Goal: Task Accomplishment & Management: Complete application form

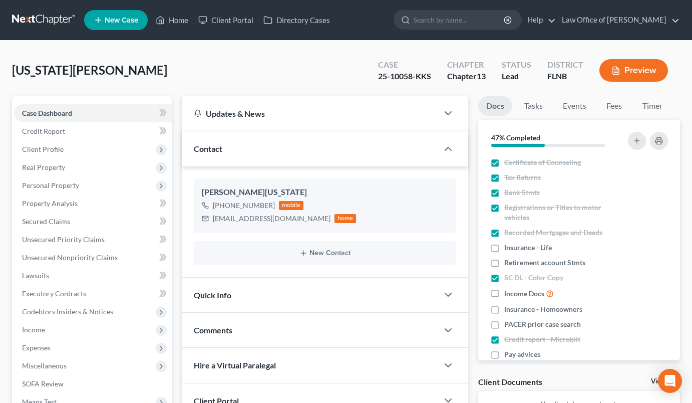
select select "0"
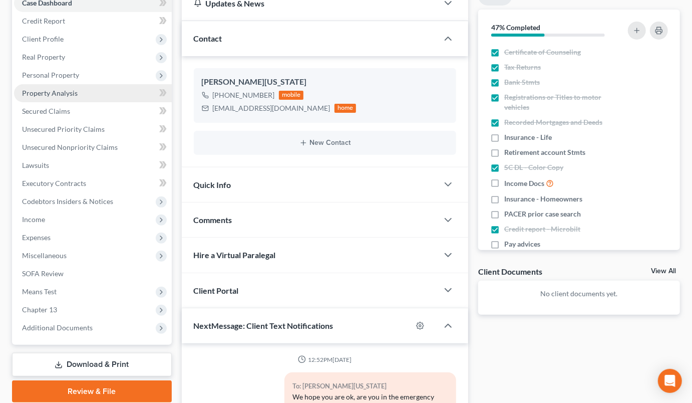
scroll to position [198, 0]
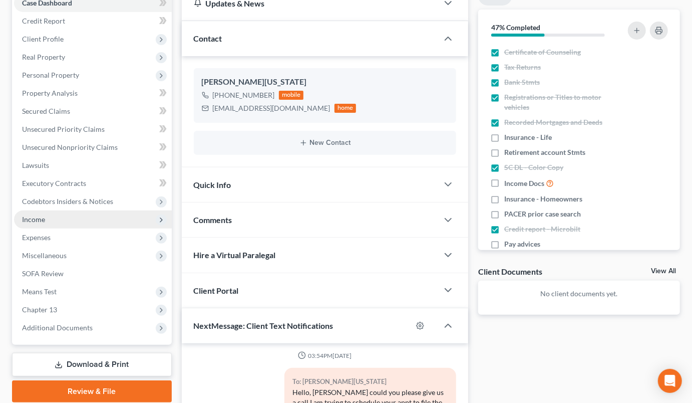
click at [77, 221] on span "Income" at bounding box center [93, 219] width 158 height 18
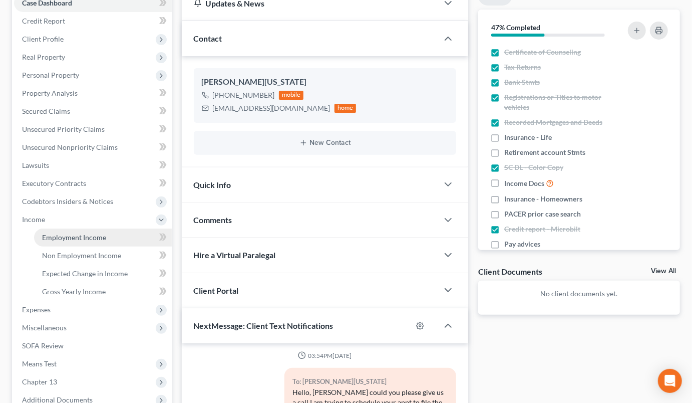
click at [77, 231] on link "Employment Income" at bounding box center [103, 237] width 138 height 18
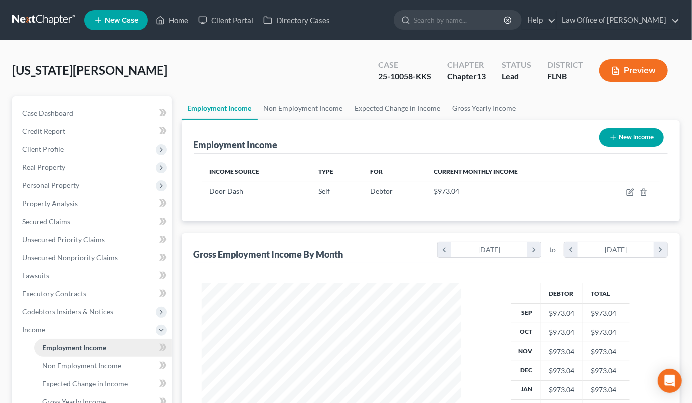
scroll to position [179, 279]
click at [627, 193] on icon "button" at bounding box center [630, 193] width 6 height 6
select select "1"
select select "0"
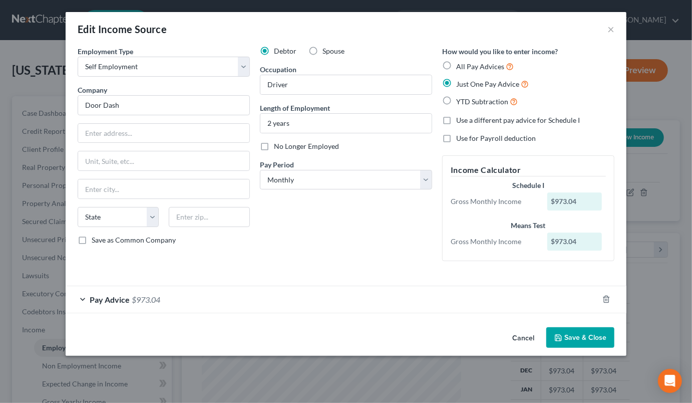
click at [410, 301] on div "Pay Advice $973.04" at bounding box center [332, 299] width 533 height 27
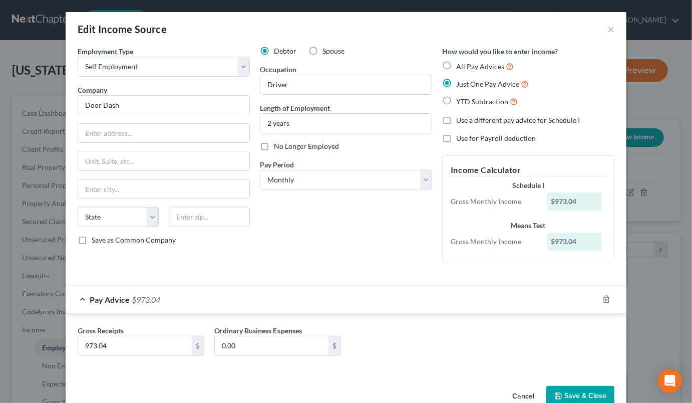
scroll to position [23, 0]
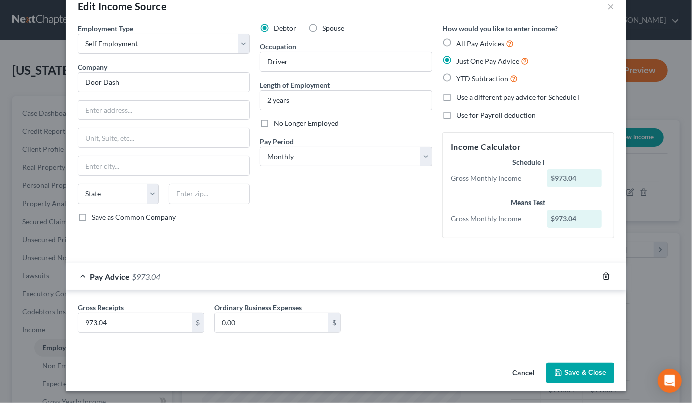
click at [606, 276] on line "button" at bounding box center [606, 277] width 0 height 2
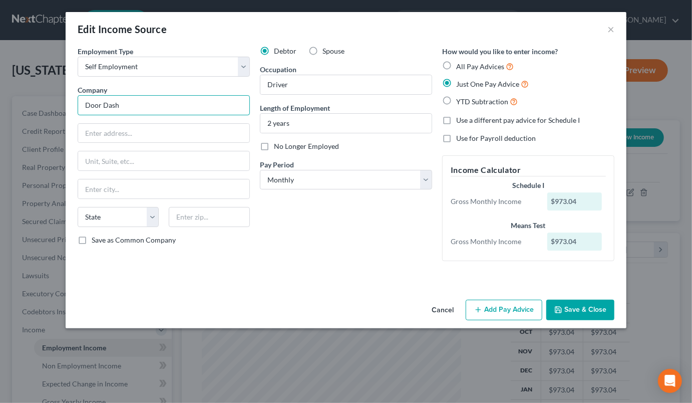
drag, startPoint x: 84, startPoint y: 104, endPoint x: 158, endPoint y: 110, distance: 73.8
click at [158, 110] on input "Door Dash" at bounding box center [164, 105] width 172 height 20
click at [105, 107] on input "DFW oor Dash" at bounding box center [164, 105] width 172 height 20
type input "DFW Pro Cleaning LLC"
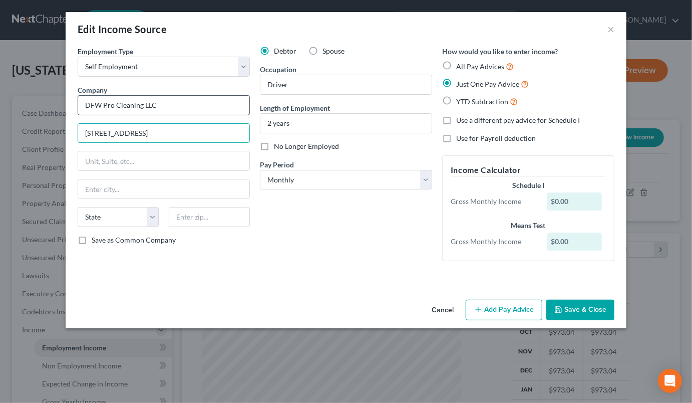
type input "[STREET_ADDRESS]"
type input "32696"
type input "Williston"
select select "9"
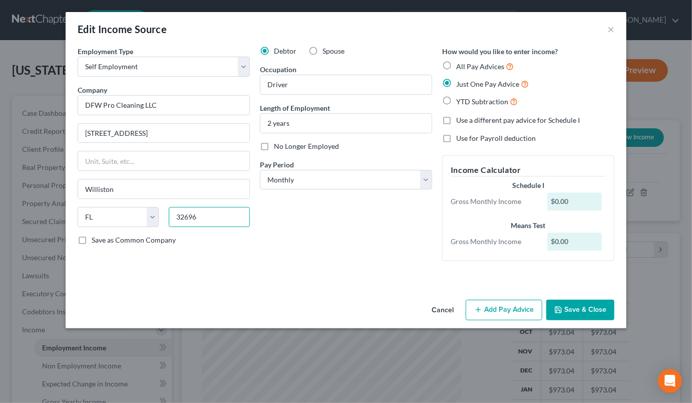
click at [196, 212] on input "32696" at bounding box center [209, 217] width 81 height 20
type input "32696-5106"
drag, startPoint x: 268, startPoint y: 85, endPoint x: 308, endPoint y: 85, distance: 40.1
click at [308, 85] on input "Driver" at bounding box center [345, 84] width 171 height 19
type input "Maintnenance"
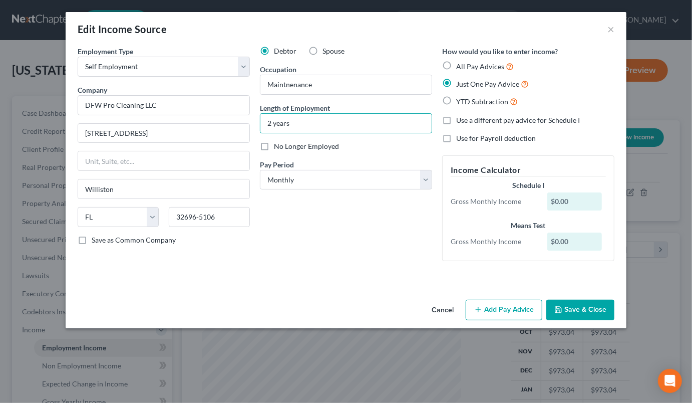
click at [476, 65] on span "All Pay Advices" at bounding box center [480, 66] width 48 height 9
click at [467, 65] on input "All Pay Advices" at bounding box center [463, 64] width 7 height 7
radio input "true"
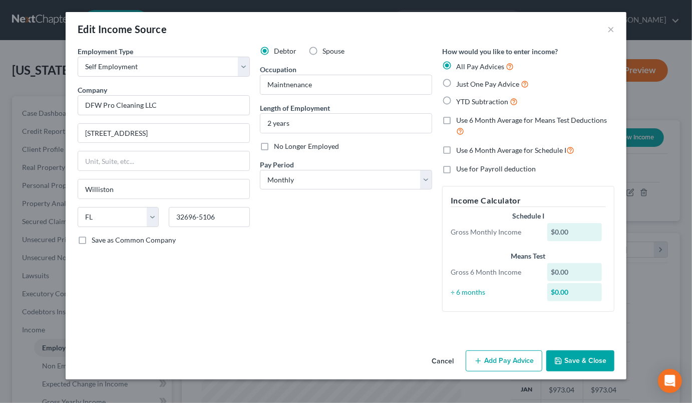
click at [507, 361] on button "Add Pay Advice" at bounding box center [504, 360] width 77 height 21
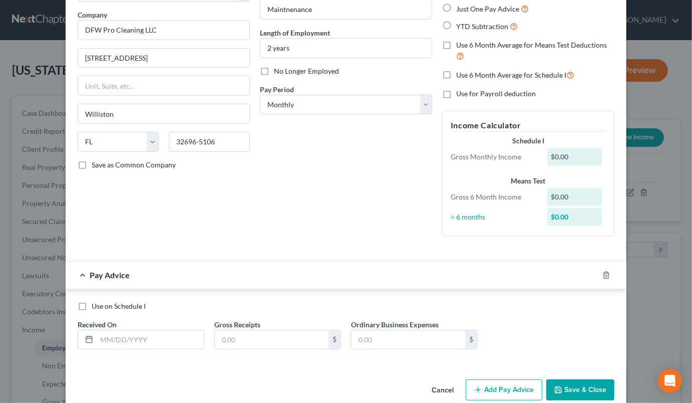
scroll to position [92, 0]
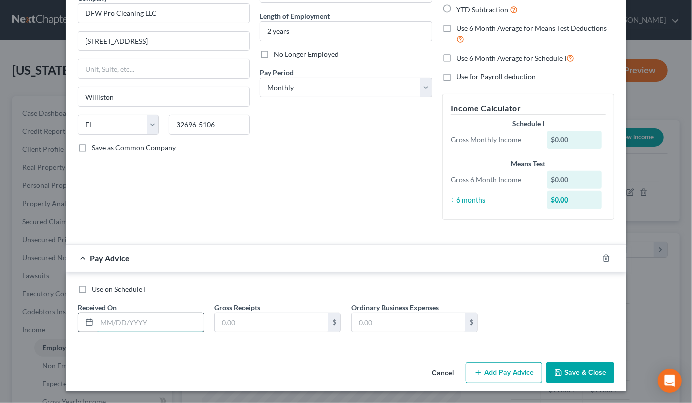
click at [99, 323] on input "text" at bounding box center [150, 322] width 107 height 19
type input "[DATE]"
click at [237, 322] on input "text" at bounding box center [272, 322] width 114 height 19
type input "3,674.31"
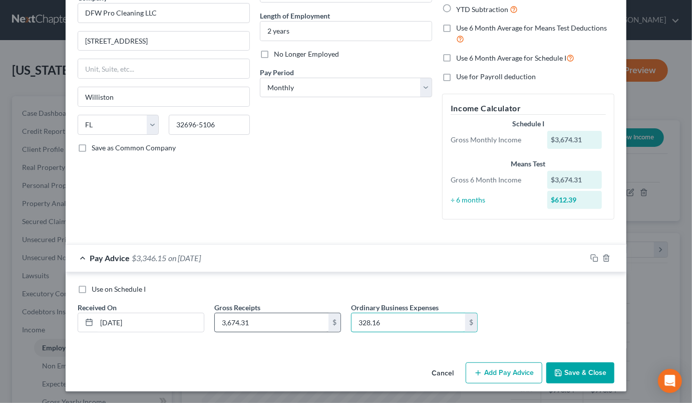
type input "328.16"
click at [499, 373] on button "Add Pay Advice" at bounding box center [504, 372] width 77 height 21
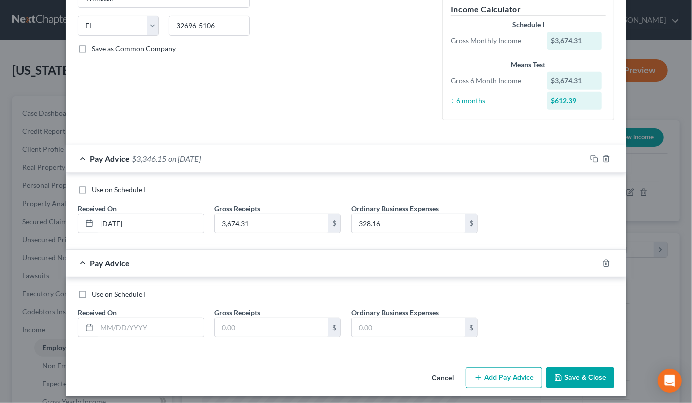
scroll to position [196, 0]
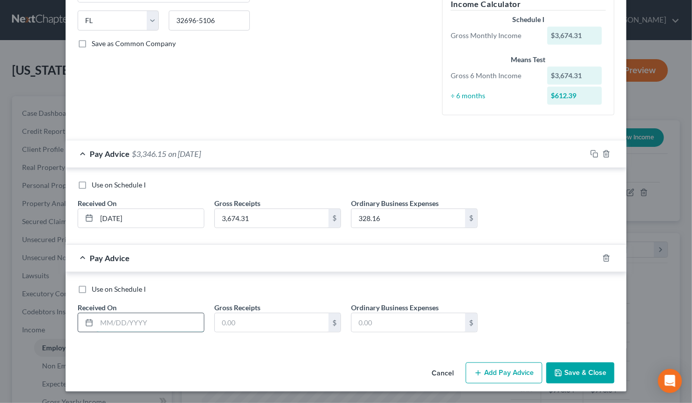
click at [118, 321] on input "text" at bounding box center [150, 322] width 107 height 19
type input "[DATE]"
click at [218, 216] on input "3,674.31" at bounding box center [272, 218] width 114 height 19
click at [226, 224] on input "3,674.31" at bounding box center [272, 218] width 114 height 19
drag, startPoint x: 220, startPoint y: 218, endPoint x: 277, endPoint y: 210, distance: 57.6
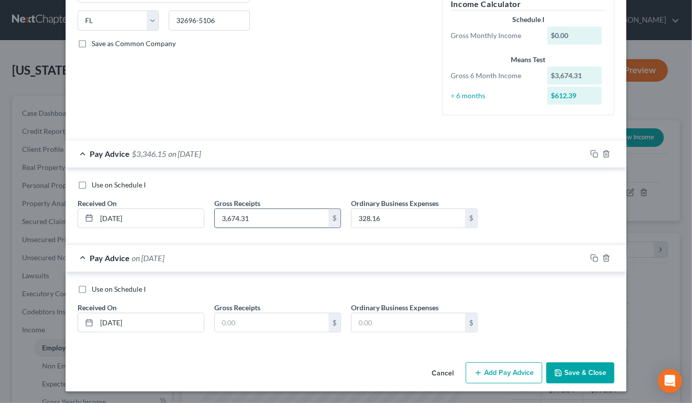
click at [277, 210] on input "3,674.31" at bounding box center [272, 218] width 114 height 19
type input "4,874.31"
click at [228, 322] on input "text" at bounding box center [272, 322] width 114 height 19
type input "5,757.64"
click at [385, 324] on input "text" at bounding box center [408, 322] width 114 height 19
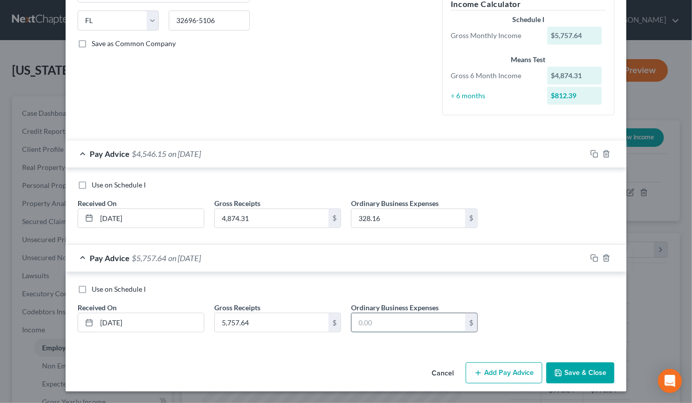
paste input "336.46"
type input "336.46"
click at [507, 372] on button "Add Pay Advice" at bounding box center [504, 372] width 77 height 21
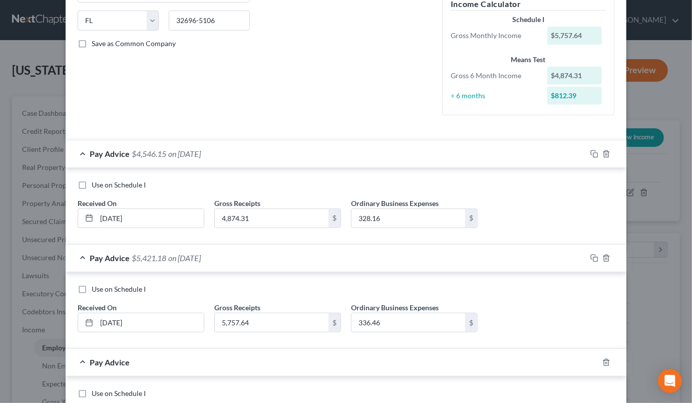
scroll to position [300, 0]
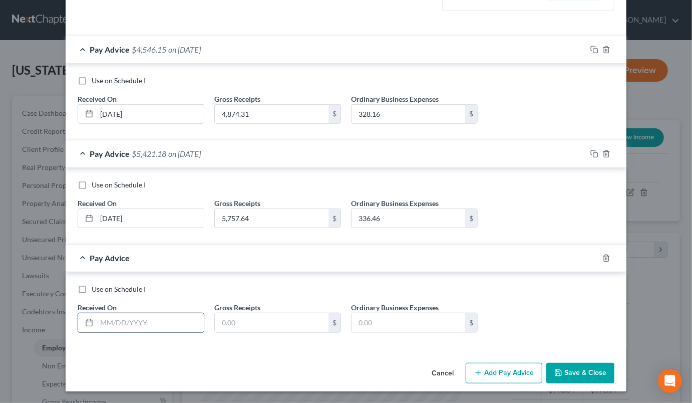
click at [162, 326] on input "text" at bounding box center [150, 322] width 107 height 19
type input "[DATE]"
paste input "4,787.09"
type input "4,787.09"
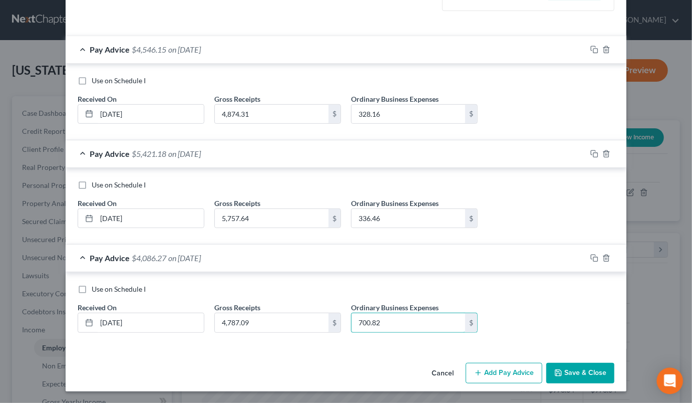
type input "700.82"
click at [526, 373] on button "Add Pay Advice" at bounding box center [504, 373] width 77 height 21
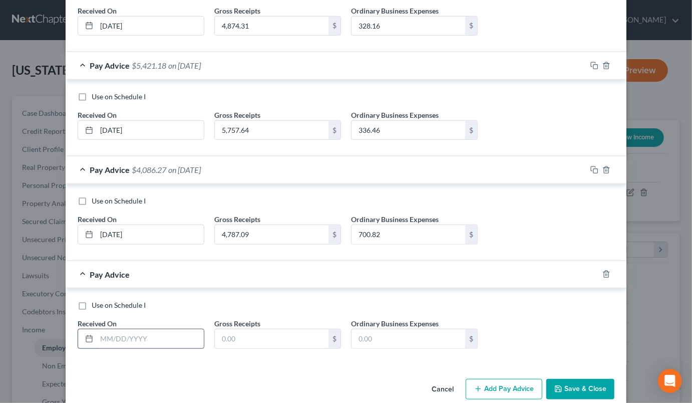
scroll to position [400, 0]
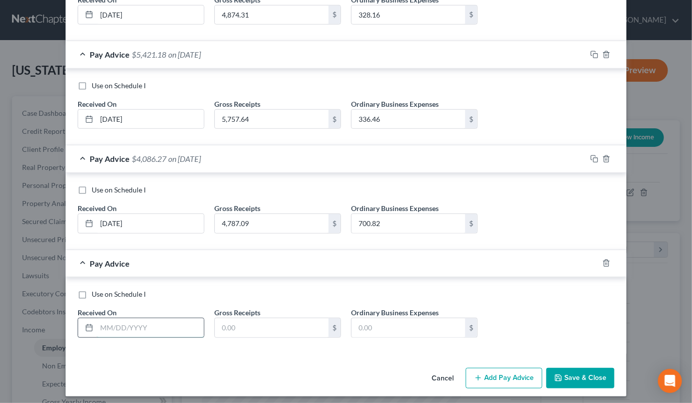
click at [174, 326] on input "text" at bounding box center [150, 327] width 107 height 19
type input "[DATE]"
type input "555.02"
click at [394, 330] on input "text" at bounding box center [408, 327] width 114 height 19
type input "517.97"
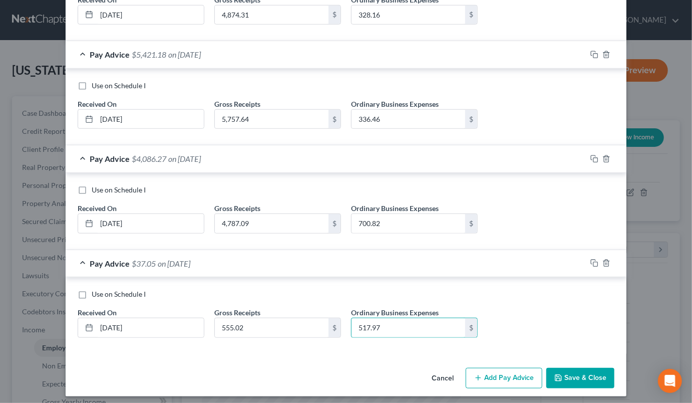
click at [483, 372] on button "Add Pay Advice" at bounding box center [504, 378] width 77 height 21
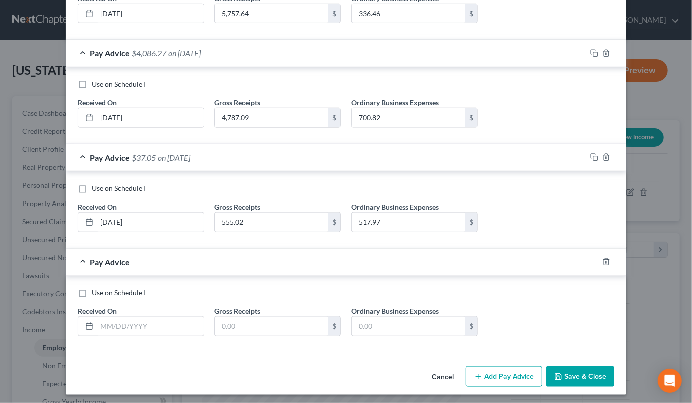
scroll to position [508, 0]
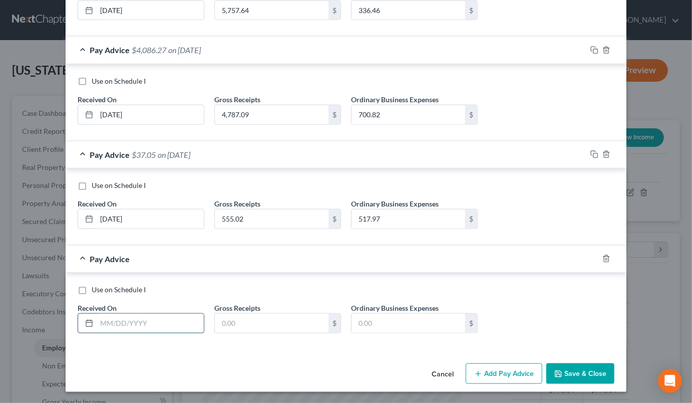
click at [155, 319] on input "text" at bounding box center [150, 322] width 107 height 19
type input "[DATE]"
click at [234, 323] on input "text" at bounding box center [272, 322] width 114 height 19
type input "7,559.91"
click at [377, 325] on input "text" at bounding box center [408, 322] width 114 height 19
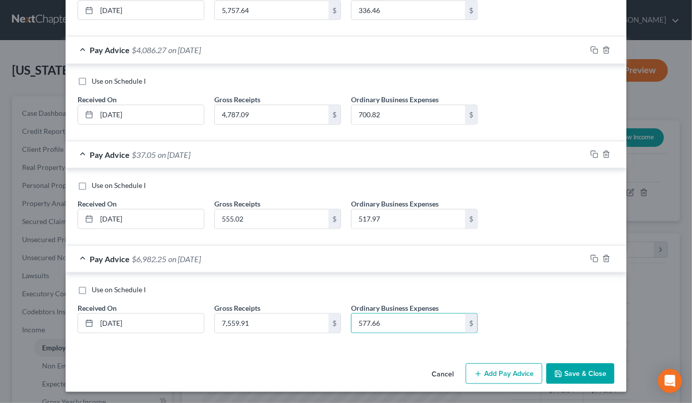
type input "577.66"
click at [506, 371] on button "Add Pay Advice" at bounding box center [504, 373] width 77 height 21
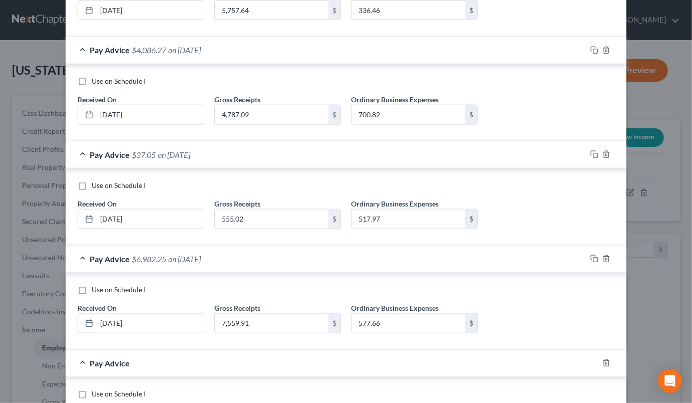
scroll to position [607, 0]
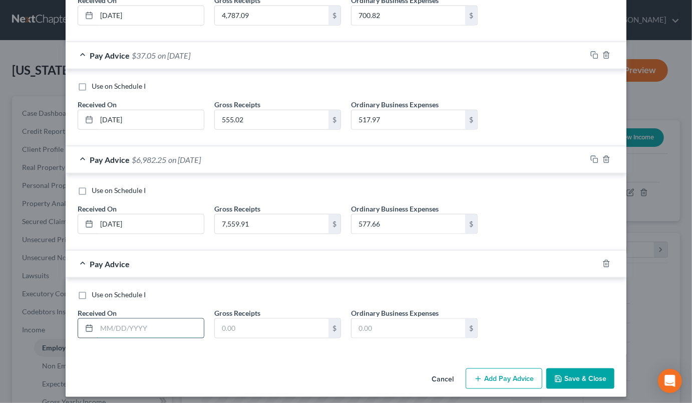
click at [156, 318] on input "text" at bounding box center [150, 327] width 107 height 19
type input "[DATE]"
click at [236, 328] on input "text" at bounding box center [272, 327] width 114 height 19
type input "6,146.32"
click at [372, 320] on input "text" at bounding box center [408, 327] width 114 height 19
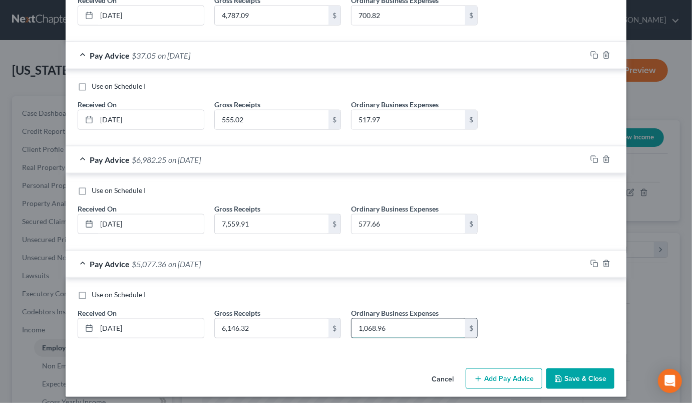
type input "1,068.96"
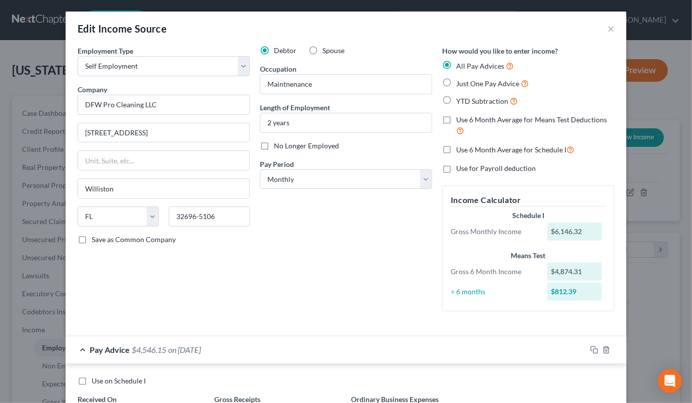
scroll to position [0, 0]
click at [456, 120] on label "Use 6 Month Average for Means Test Deductions" at bounding box center [535, 126] width 158 height 22
click at [460, 120] on input "Use 6 Month Average for Means Test Deductions" at bounding box center [463, 118] width 7 height 7
checkbox input "true"
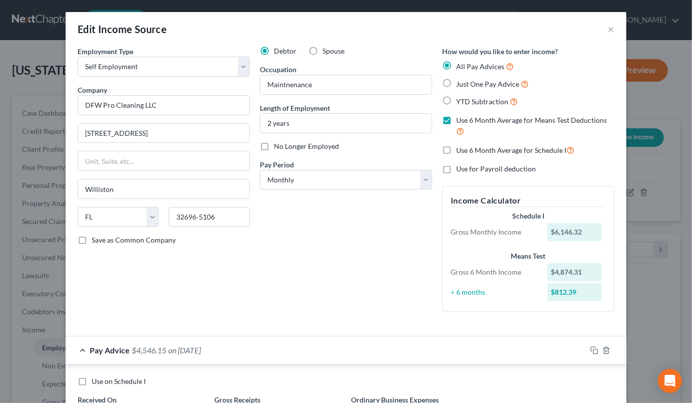
click at [456, 148] on label "Use 6 Month Average for Schedule I" at bounding box center [515, 150] width 118 height 12
click at [460, 148] on input "Use 6 Month Average for Schedule I" at bounding box center [463, 147] width 7 height 7
checkbox input "true"
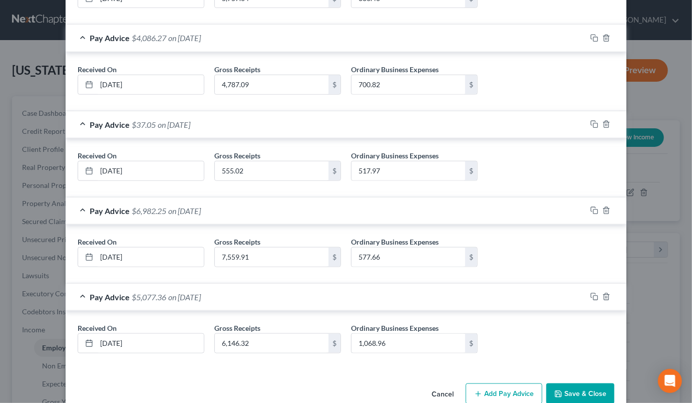
scroll to position [524, 0]
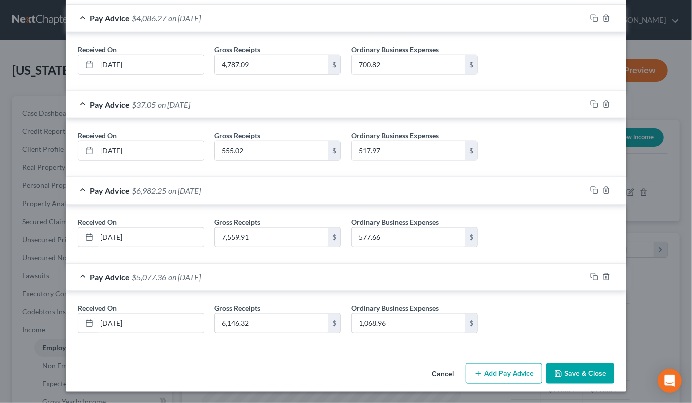
click at [584, 371] on button "Save & Close" at bounding box center [580, 373] width 68 height 21
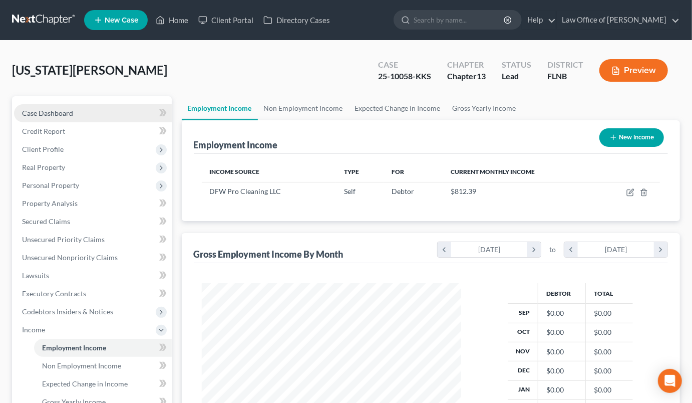
click at [47, 113] on span "Case Dashboard" at bounding box center [47, 113] width 51 height 9
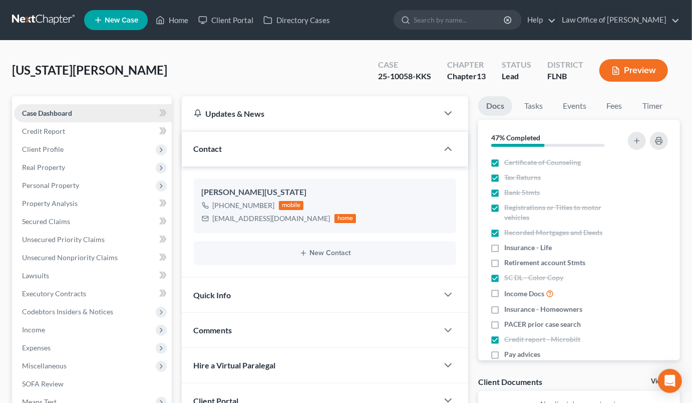
scroll to position [198, 0]
click at [54, 145] on span "Client Profile" at bounding box center [43, 149] width 42 height 9
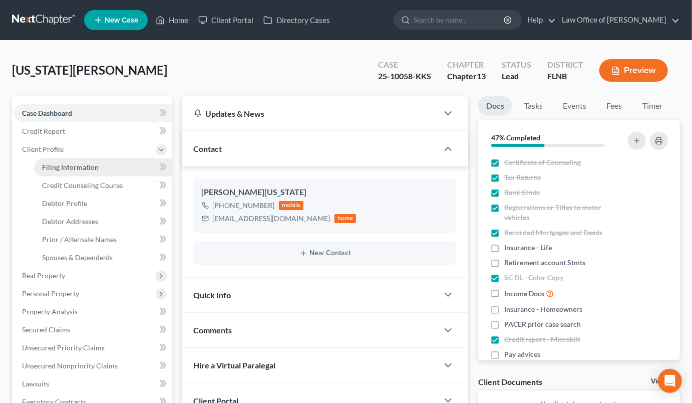
click at [59, 165] on span "Filing Information" at bounding box center [70, 167] width 57 height 9
select select "1"
select select "0"
select select "3"
select select "9"
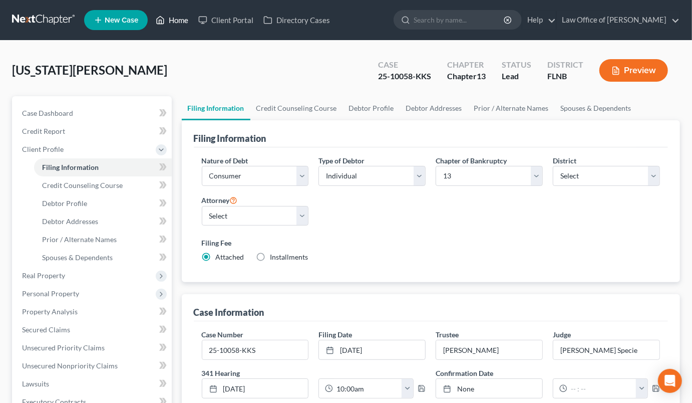
click at [184, 22] on link "Home" at bounding box center [172, 20] width 43 height 18
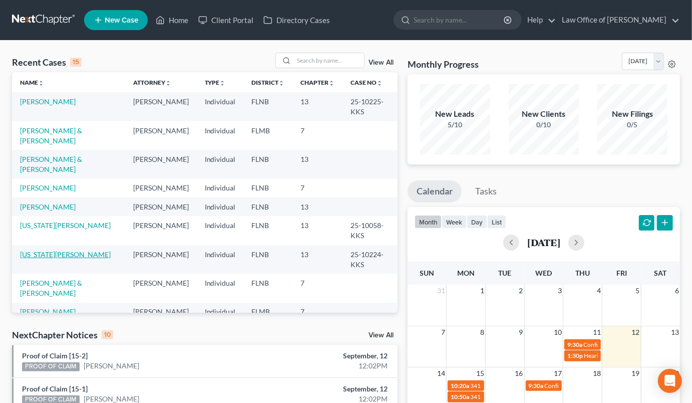
click at [68, 258] on link "[US_STATE][PERSON_NAME]" at bounding box center [65, 254] width 91 height 9
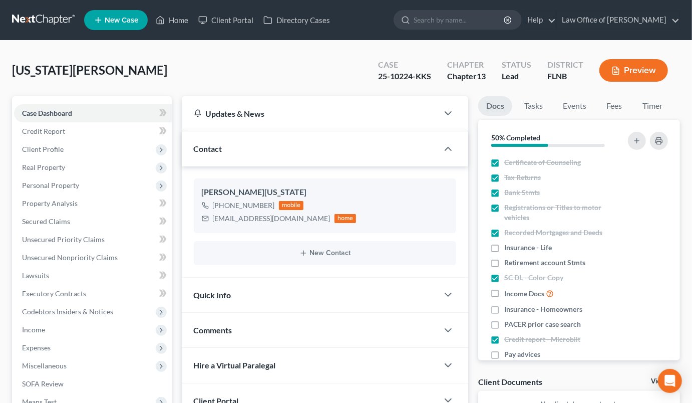
scroll to position [198, 0]
click at [93, 331] on span "Income" at bounding box center [93, 329] width 158 height 18
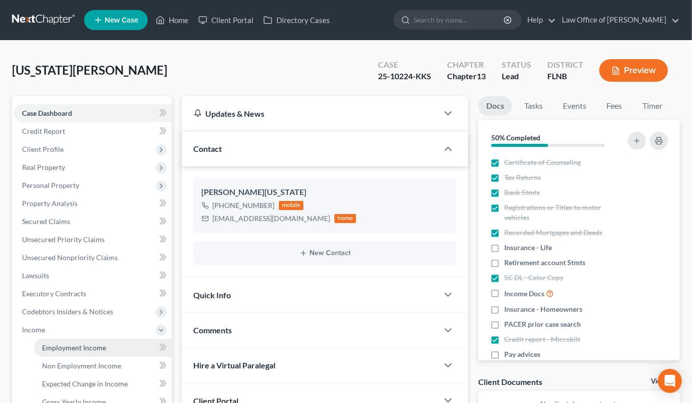
click at [91, 346] on span "Employment Income" at bounding box center [74, 347] width 64 height 9
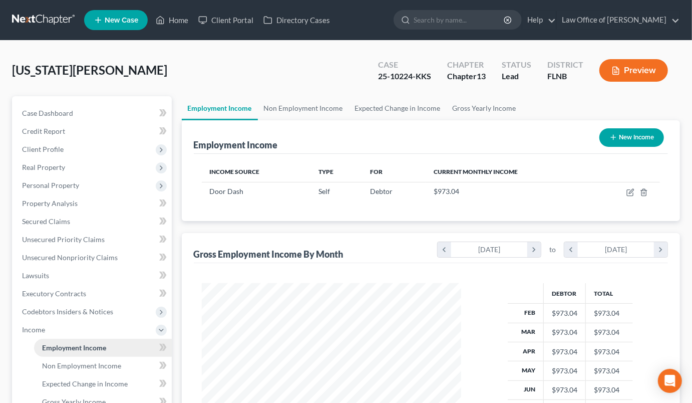
scroll to position [179, 279]
click at [630, 190] on icon "button" at bounding box center [630, 192] width 8 height 8
select select "1"
select select "0"
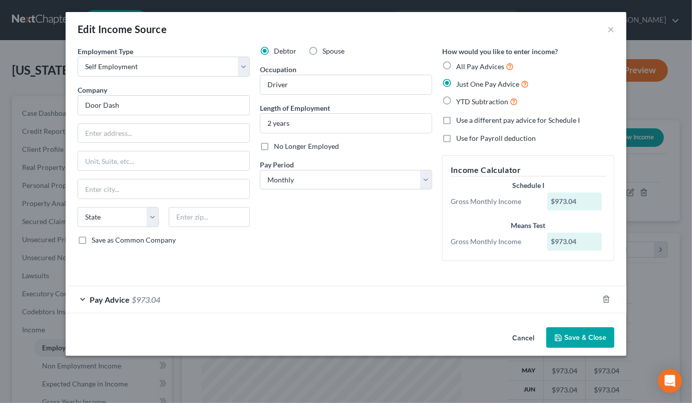
click at [606, 291] on div at bounding box center [612, 299] width 28 height 16
click at [608, 298] on icon "button" at bounding box center [606, 299] width 8 height 8
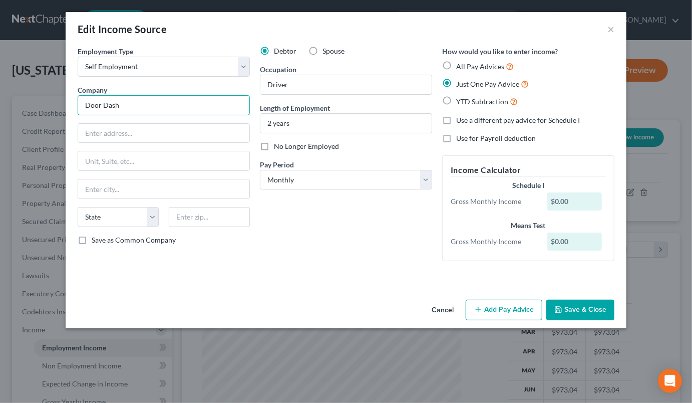
drag, startPoint x: 167, startPoint y: 103, endPoint x: 83, endPoint y: 105, distance: 84.6
click at [83, 105] on input "Door Dash" at bounding box center [164, 105] width 172 height 20
paste input "FW Pro Cleaning LLC"
type input "DFW Pro Cleaning LLC"
click at [88, 136] on input "text" at bounding box center [163, 133] width 171 height 19
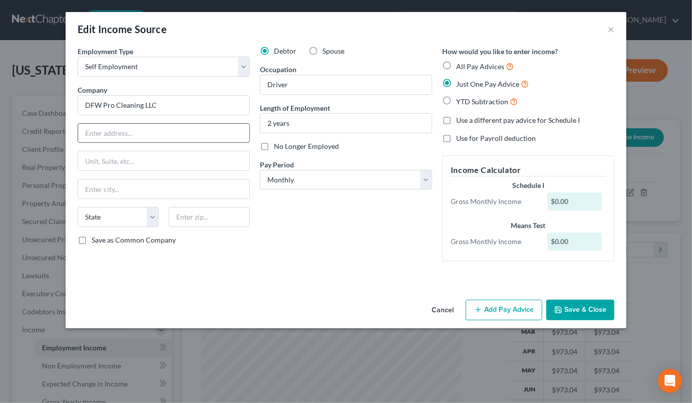
paste input "[STREET_ADDRESS]"
type input "[STREET_ADDRESS]"
click at [201, 213] on input "text" at bounding box center [209, 217] width 81 height 20
type input "32696"
type input "Williston"
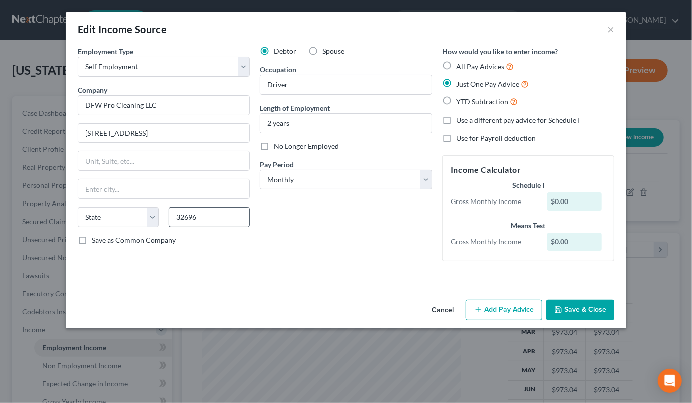
select select "9"
click at [264, 88] on input "Driver" at bounding box center [345, 84] width 171 height 19
drag, startPoint x: 264, startPoint y: 88, endPoint x: 314, endPoint y: 87, distance: 49.6
click at [314, 87] on input "Driver" at bounding box center [345, 84] width 171 height 19
paste input "Maintnenance"
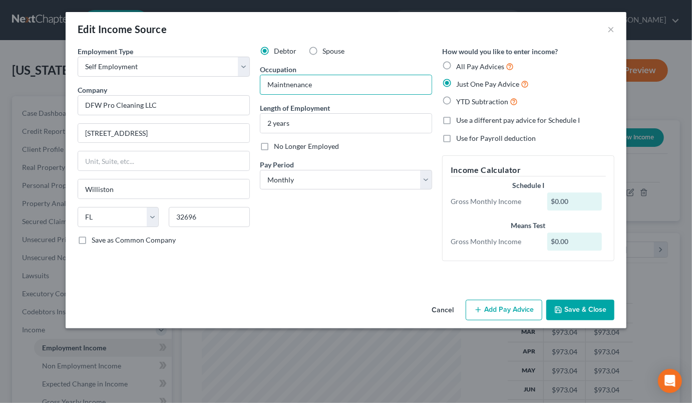
type input "Maintnenance"
click at [456, 64] on label "All Pay Advices" at bounding box center [485, 67] width 58 height 12
click at [460, 64] on input "All Pay Advices" at bounding box center [463, 64] width 7 height 7
radio input "true"
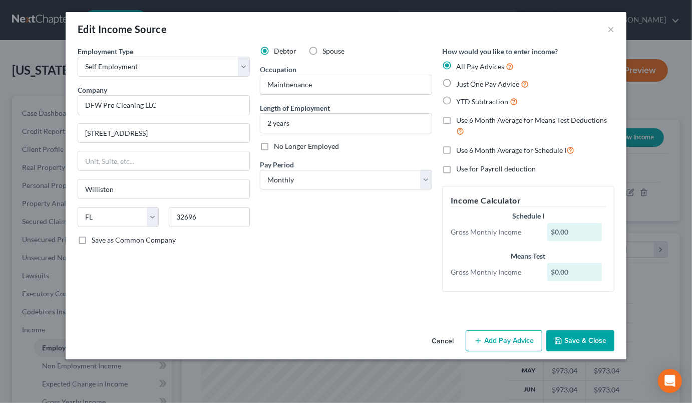
click at [456, 119] on label "Use 6 Month Average for Means Test Deductions" at bounding box center [535, 126] width 158 height 22
click at [460, 119] on input "Use 6 Month Average for Means Test Deductions" at bounding box center [463, 118] width 7 height 7
checkbox input "true"
click at [456, 151] on label "Use 6 Month Average for Schedule I" at bounding box center [515, 150] width 118 height 12
click at [460, 151] on input "Use 6 Month Average for Schedule I" at bounding box center [463, 147] width 7 height 7
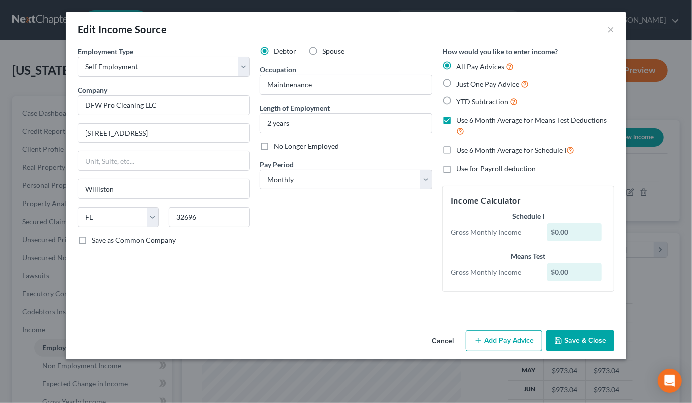
checkbox input "true"
click at [501, 337] on button "Add Pay Advice" at bounding box center [504, 340] width 77 height 21
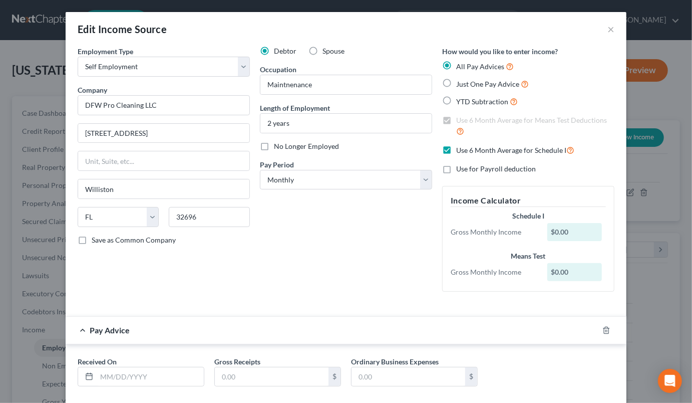
scroll to position [54, 0]
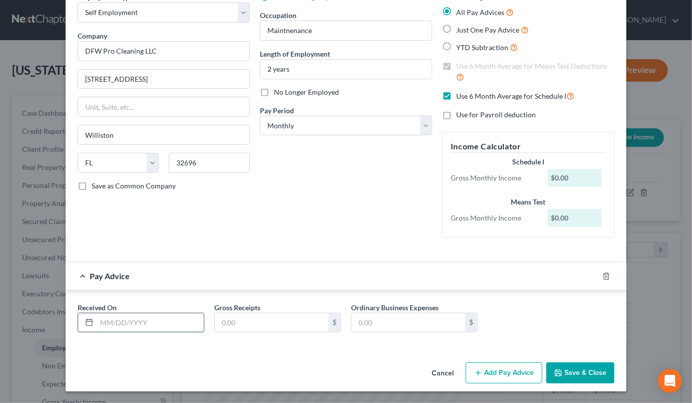
click at [153, 328] on input "text" at bounding box center [150, 322] width 107 height 19
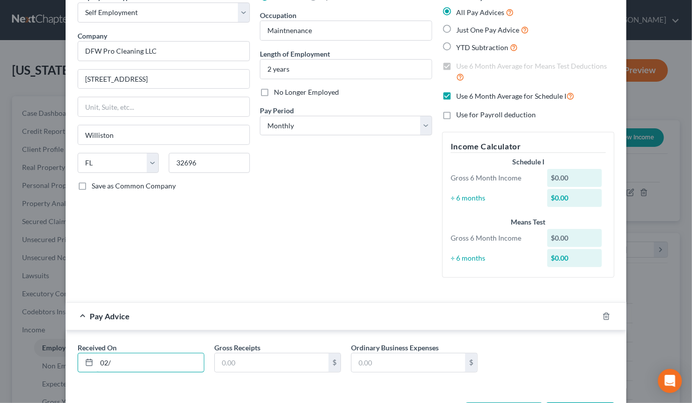
type input "02/"
click at [456, 29] on label "Just One Pay Advice" at bounding box center [492, 30] width 73 height 12
click at [460, 29] on input "Just One Pay Advice" at bounding box center [463, 27] width 7 height 7
radio input "true"
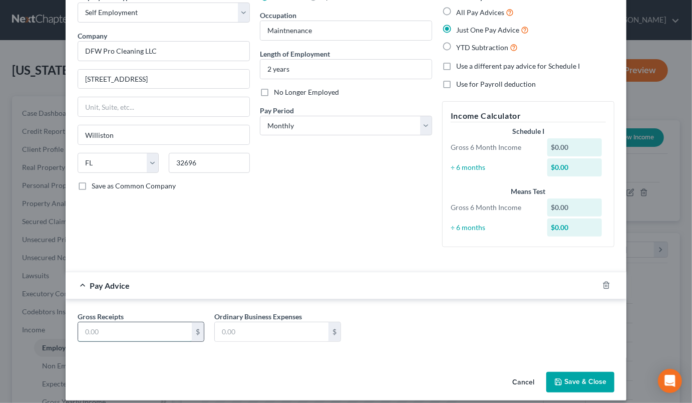
click at [175, 333] on input "text" at bounding box center [135, 331] width 114 height 19
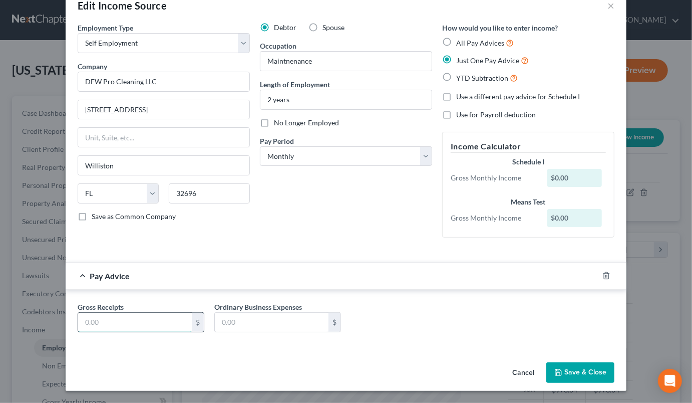
scroll to position [23, 0]
type input "5,780.05"
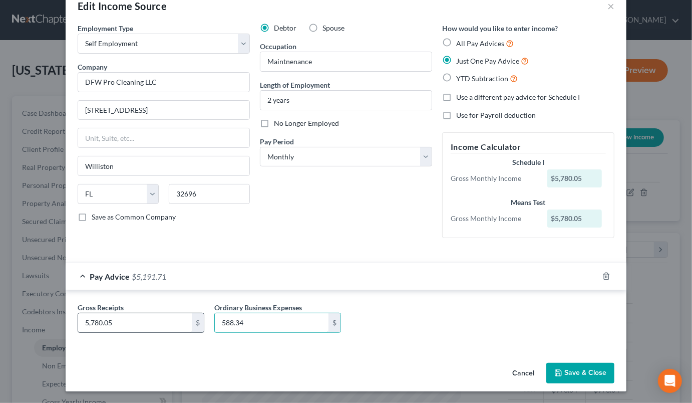
type input "588.34"
click at [579, 371] on button "Save & Close" at bounding box center [580, 373] width 68 height 21
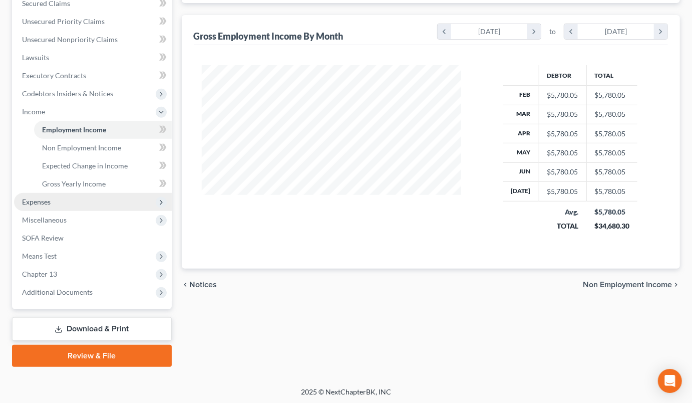
scroll to position [218, 0]
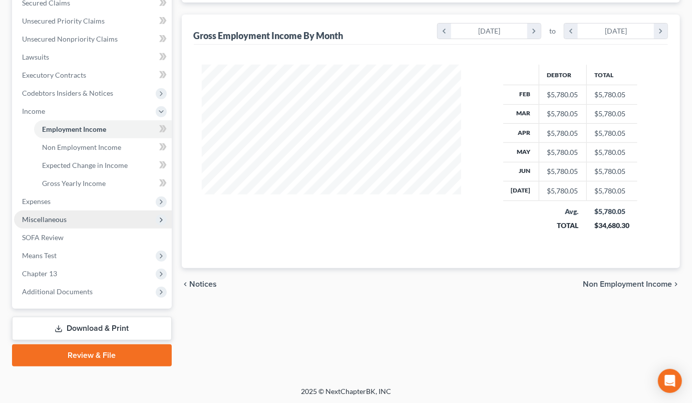
click at [68, 220] on span "Miscellaneous" at bounding box center [93, 219] width 158 height 18
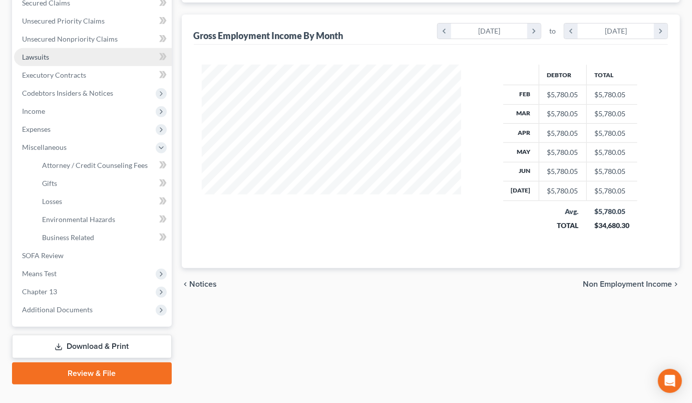
click at [42, 53] on span "Lawsuits" at bounding box center [35, 57] width 27 height 9
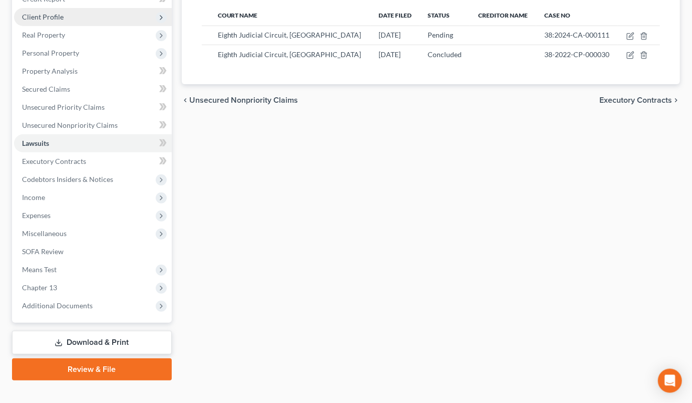
scroll to position [146, 0]
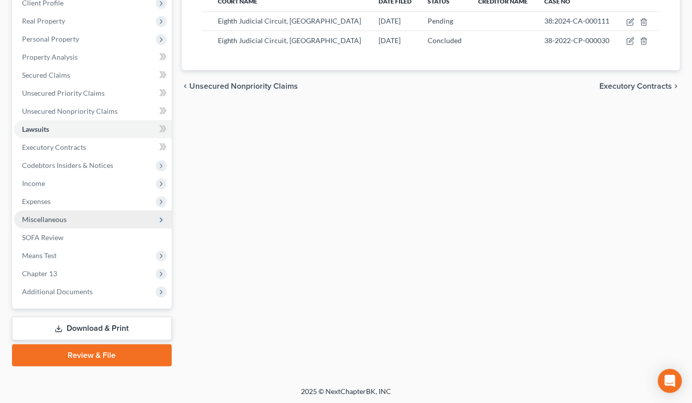
click at [76, 219] on span "Miscellaneous" at bounding box center [93, 219] width 158 height 18
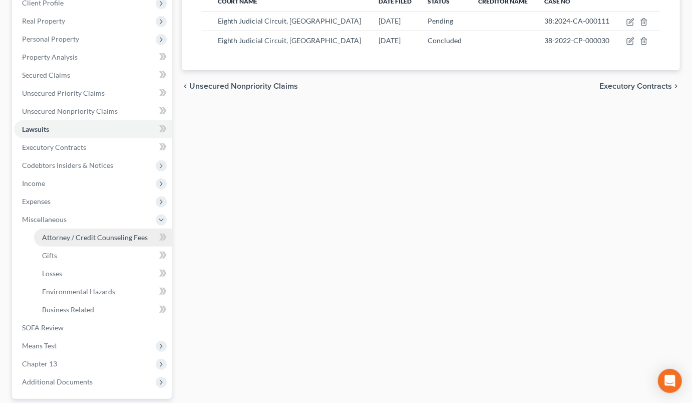
click at [75, 235] on span "Attorney / Credit Counseling Fees" at bounding box center [95, 237] width 106 height 9
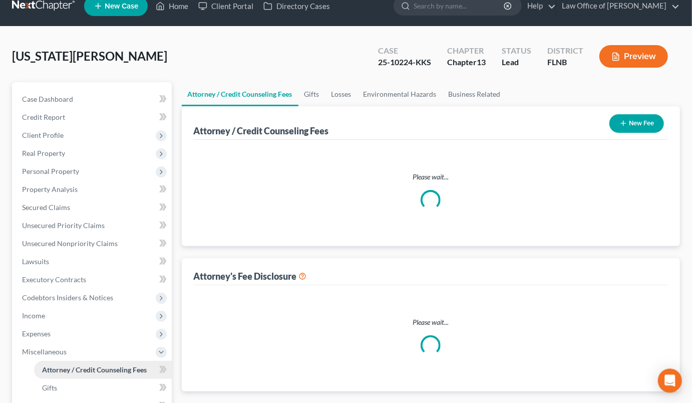
select select "6"
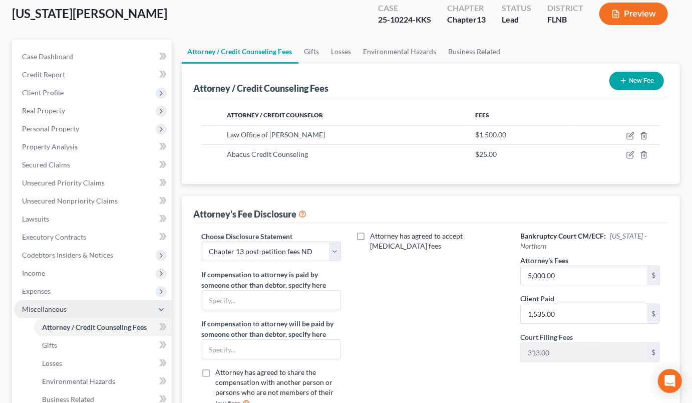
scroll to position [55, 0]
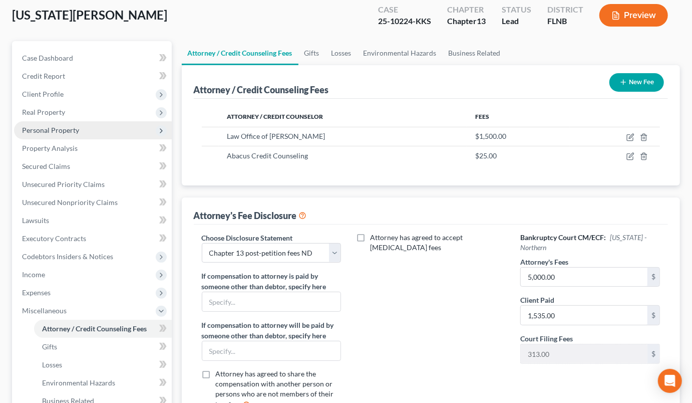
click at [49, 124] on span "Personal Property" at bounding box center [93, 130] width 158 height 18
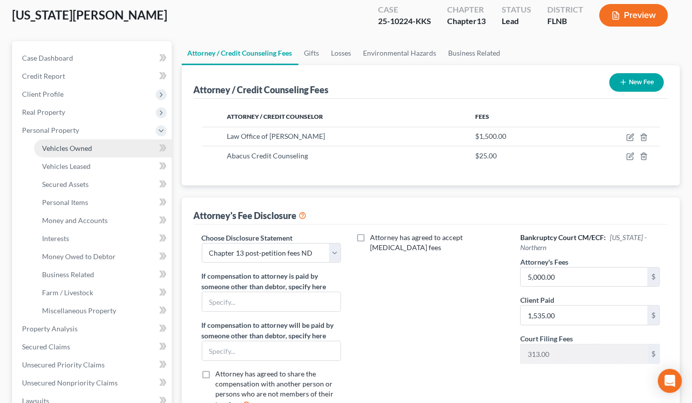
click at [57, 146] on span "Vehicles Owned" at bounding box center [67, 148] width 50 height 9
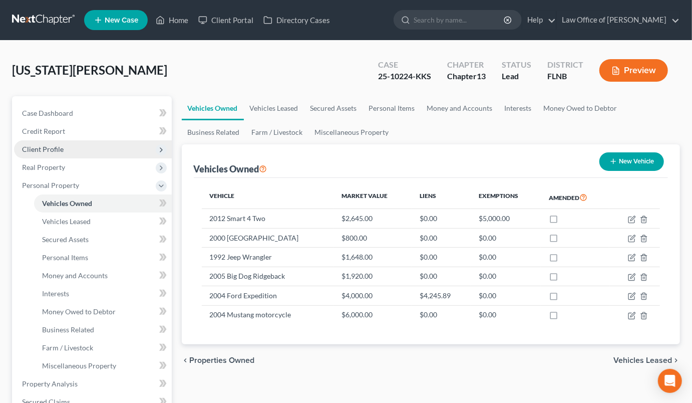
scroll to position [220, 0]
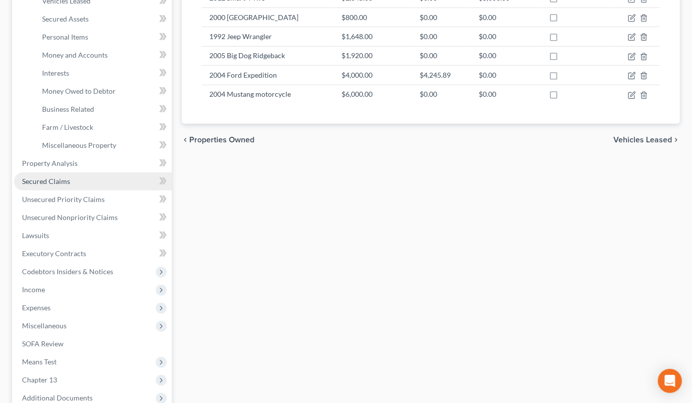
click at [68, 184] on span "Secured Claims" at bounding box center [46, 181] width 48 height 9
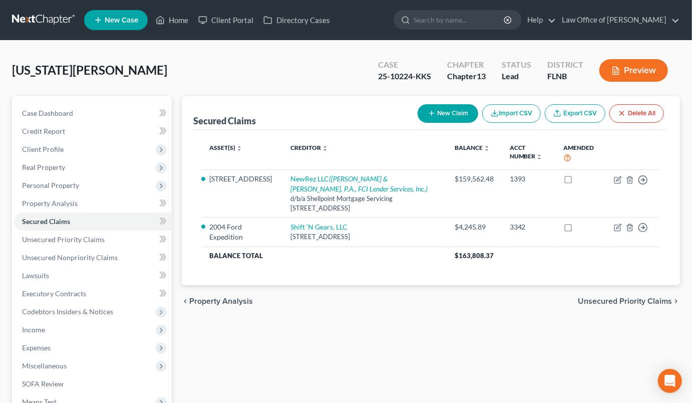
click at [450, 113] on button "New Claim" at bounding box center [448, 113] width 61 height 19
select select "0"
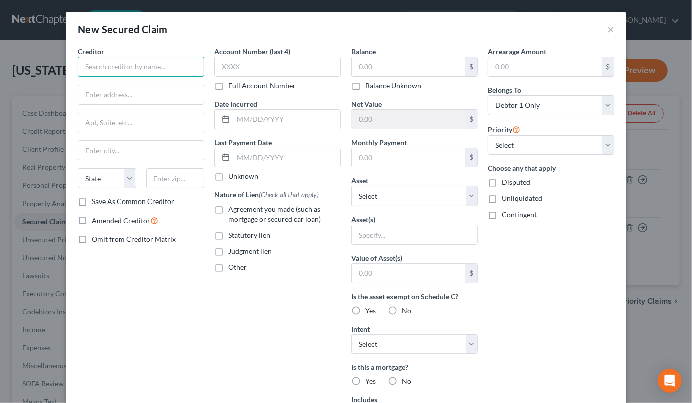
click at [109, 64] on input "text" at bounding box center [141, 67] width 127 height 20
type input "[PERSON_NAME], [GEOGRAPHIC_DATA]"
click at [177, 98] on input "text" at bounding box center [141, 94] width 126 height 19
type input "PO Box 98"
type input "32696"
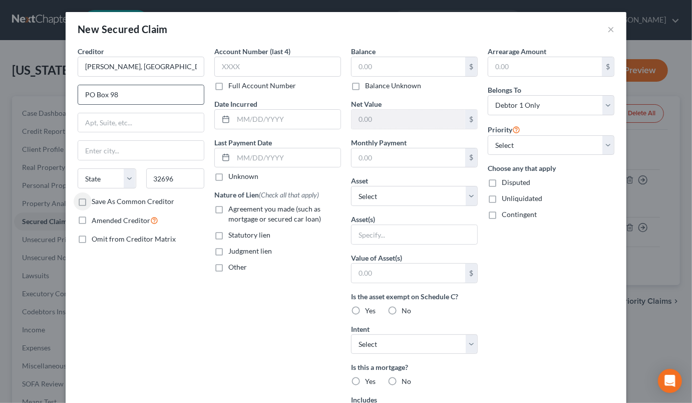
type input "Williston"
select select "9"
click at [181, 181] on input "32696" at bounding box center [175, 178] width 59 height 20
type input "32696-0098"
click at [228, 208] on label "Agreement you made (such as mortgage or secured car loan)" at bounding box center [284, 214] width 113 height 20
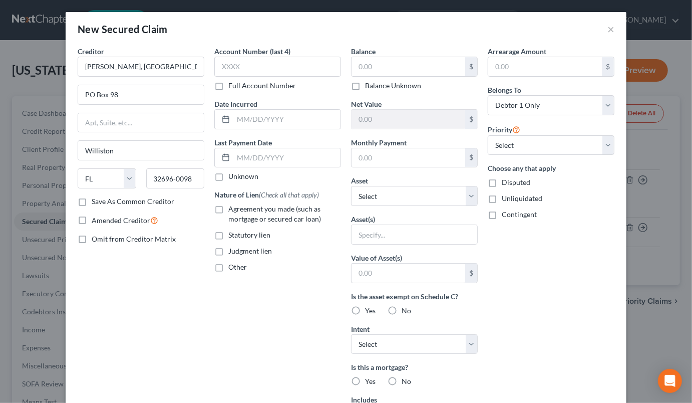
click at [232, 208] on input "Agreement you made (such as mortgage or secured car loan)" at bounding box center [235, 207] width 7 height 7
checkbox input "true"
select select "2"
click option "Trust account balance - [PERSON_NAME], P.A. $20,551.48 (owed to debtor) - $2055…" at bounding box center [0, 0] width 0 height 0
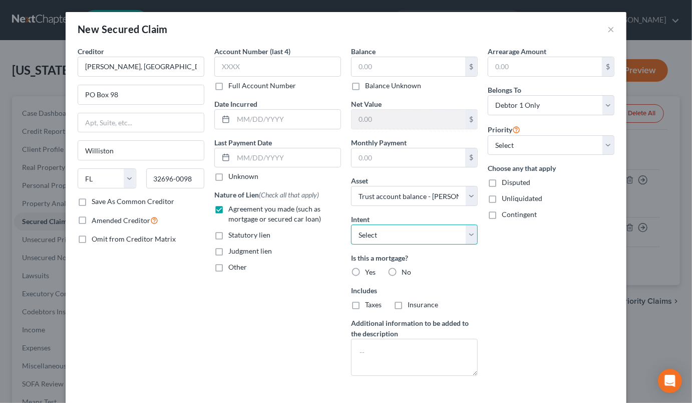
select select "0"
click option "Surrender" at bounding box center [0, 0] width 0 height 0
click at [402, 271] on label "No" at bounding box center [407, 272] width 10 height 10
click at [406, 271] on input "No" at bounding box center [409, 270] width 7 height 7
radio input "true"
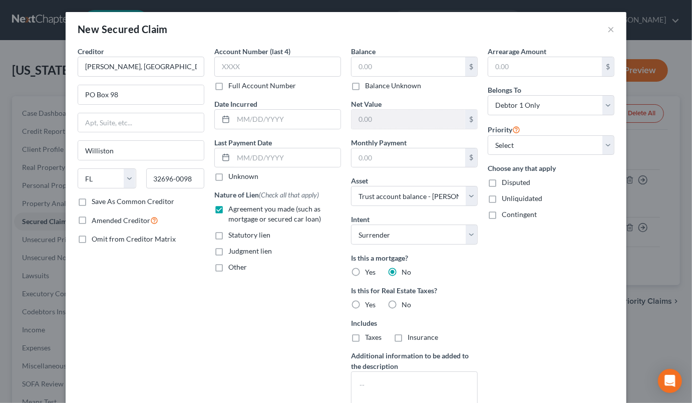
click at [402, 305] on label "No" at bounding box center [407, 304] width 10 height 10
click at [406, 305] on input "No" at bounding box center [409, 302] width 7 height 7
radio input "true"
click at [256, 120] on input "text" at bounding box center [286, 119] width 107 height 19
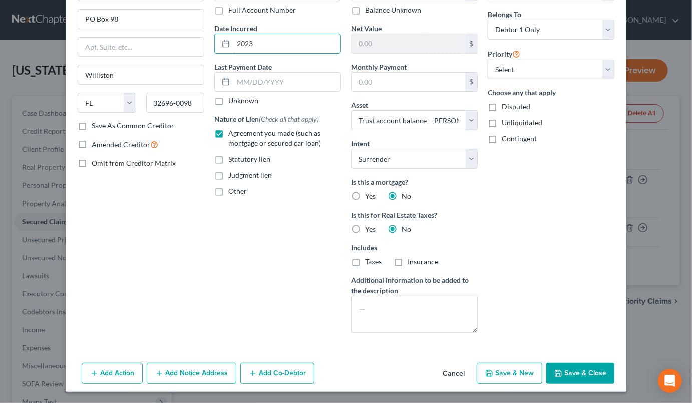
type input "2023"
click at [581, 372] on button "Save & Close" at bounding box center [580, 373] width 68 height 21
select select
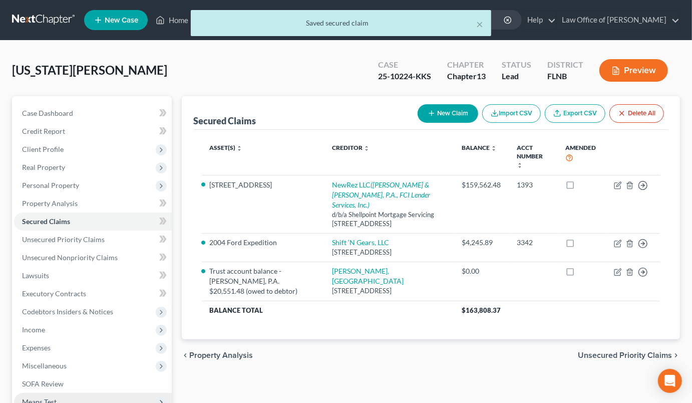
scroll to position [146, 0]
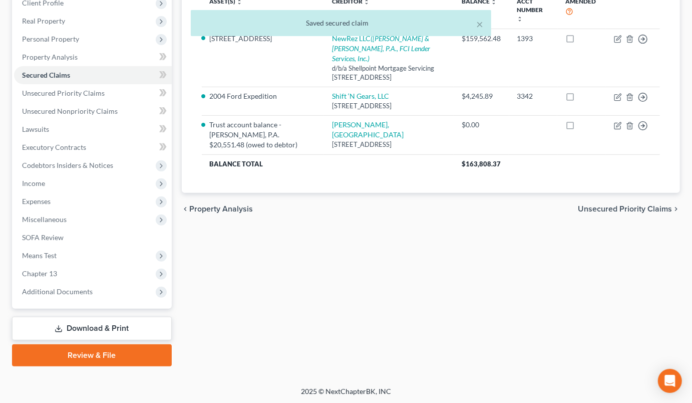
click at [93, 323] on link "Download & Print" at bounding box center [92, 328] width 160 height 24
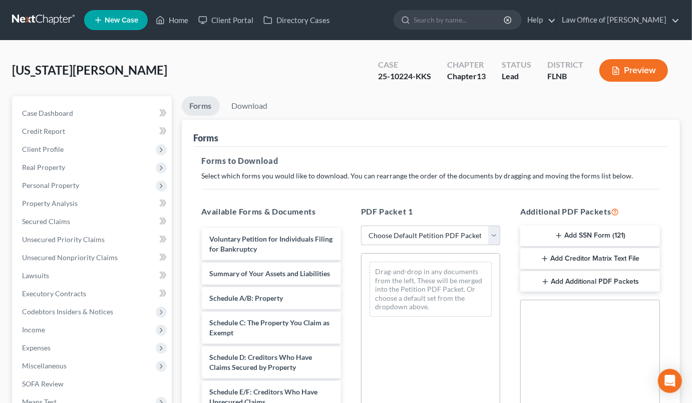
select select "10"
click option "All remaining schedules & statements" at bounding box center [0, 0] width 0 height 0
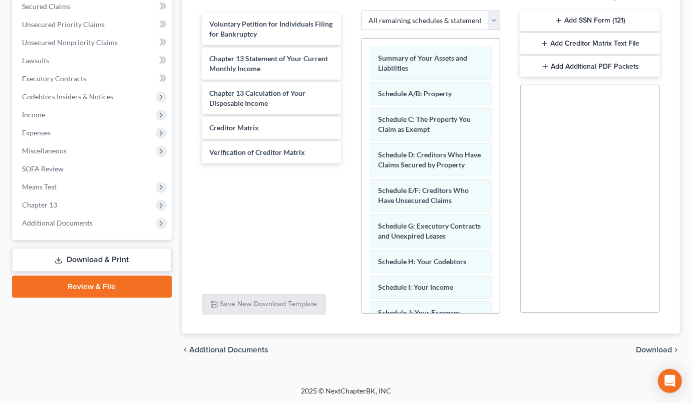
scroll to position [237, 0]
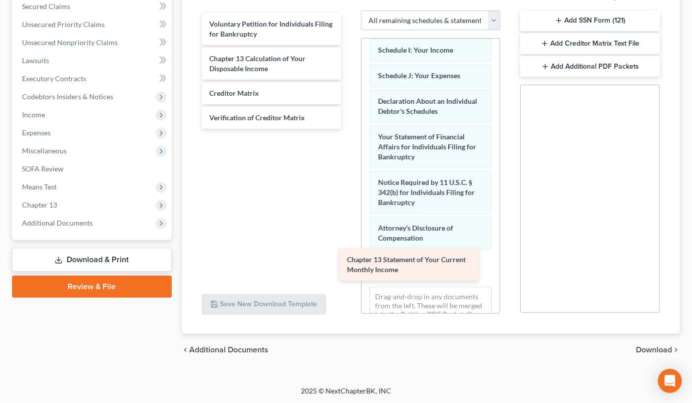
drag, startPoint x: 298, startPoint y: 60, endPoint x: 437, endPoint y: 262, distance: 244.6
click at [349, 129] on div "Chapter 13 Statement of Your Current Monthly Income Voluntary Petition for Indi…" at bounding box center [271, 71] width 155 height 116
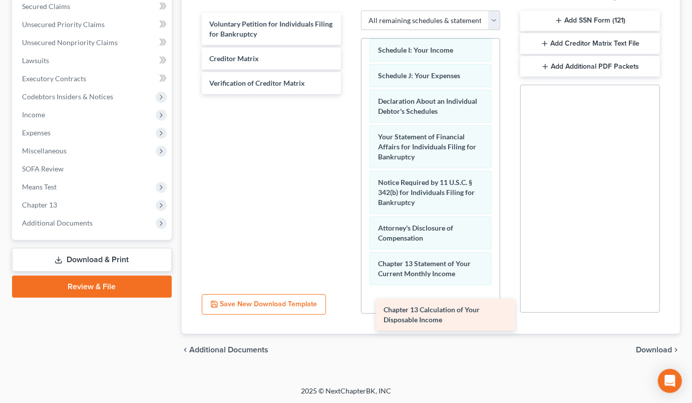
drag, startPoint x: 256, startPoint y: 58, endPoint x: 430, endPoint y: 310, distance: 306.7
click at [349, 94] on div "Chapter 13 Calculation of Your Disposable Income Voluntary Petition for Individ…" at bounding box center [271, 53] width 155 height 81
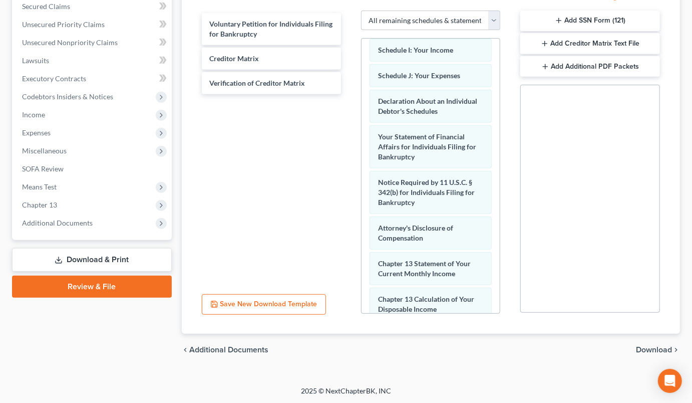
click at [651, 348] on span "Download" at bounding box center [654, 349] width 36 height 8
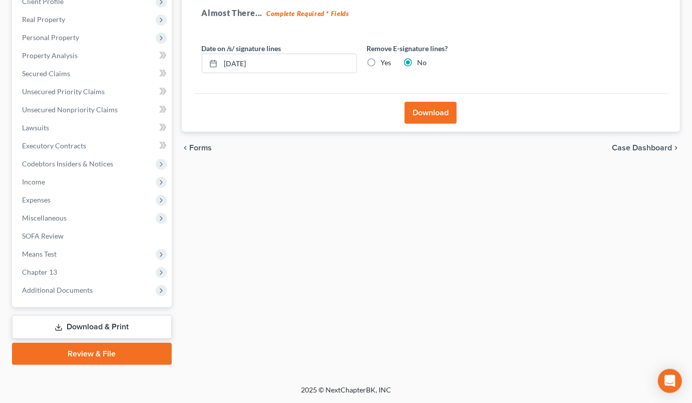
scroll to position [146, 0]
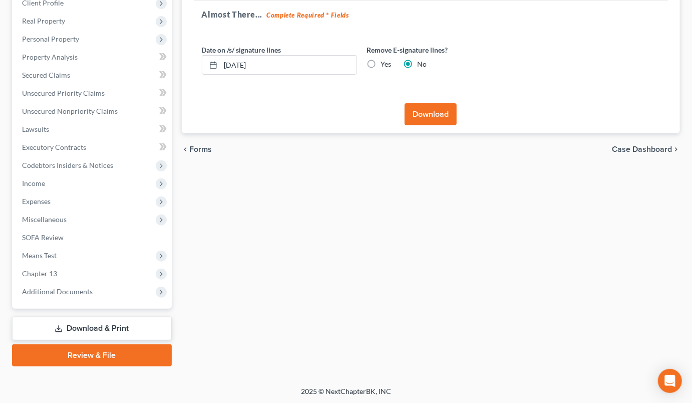
click at [381, 61] on label "Yes" at bounding box center [386, 64] width 11 height 10
click at [385, 61] on input "Yes" at bounding box center [388, 62] width 7 height 7
radio input "true"
radio input "false"
click at [424, 117] on button "Download" at bounding box center [431, 114] width 52 height 22
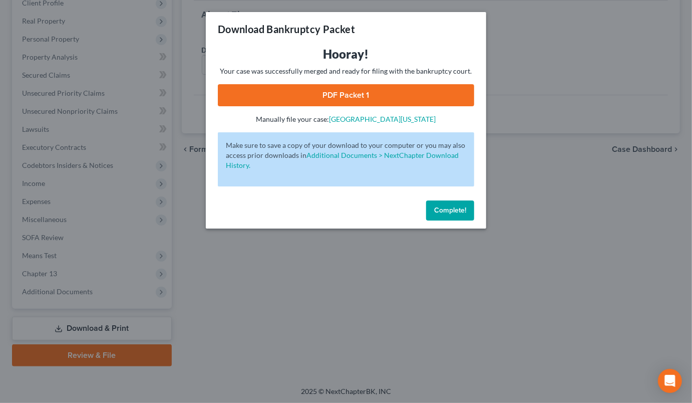
click at [416, 99] on link "PDF Packet 1" at bounding box center [346, 95] width 256 height 22
click at [445, 213] on span "Complete!" at bounding box center [450, 210] width 32 height 9
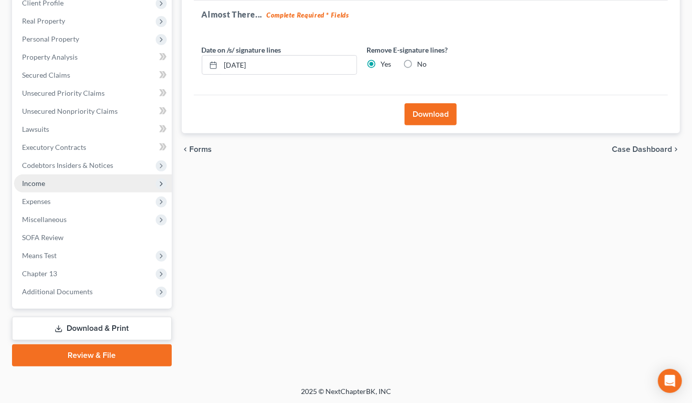
click at [86, 181] on span "Income" at bounding box center [93, 183] width 158 height 18
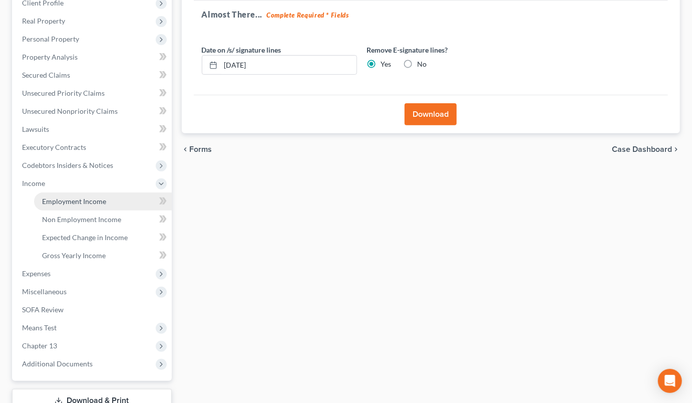
click at [89, 199] on span "Employment Income" at bounding box center [74, 201] width 64 height 9
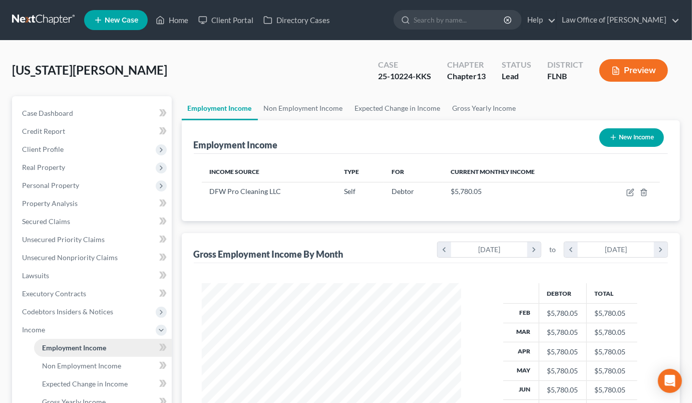
scroll to position [179, 279]
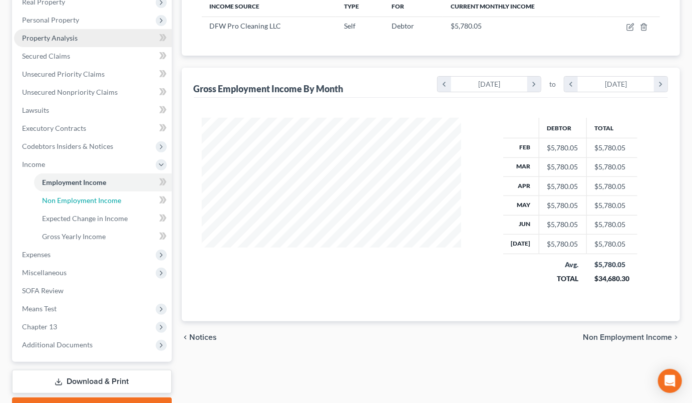
click at [90, 200] on span "Non Employment Income" at bounding box center [81, 200] width 79 height 9
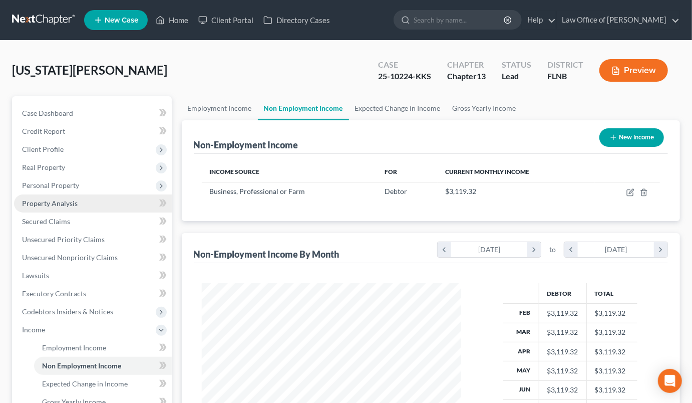
scroll to position [179, 279]
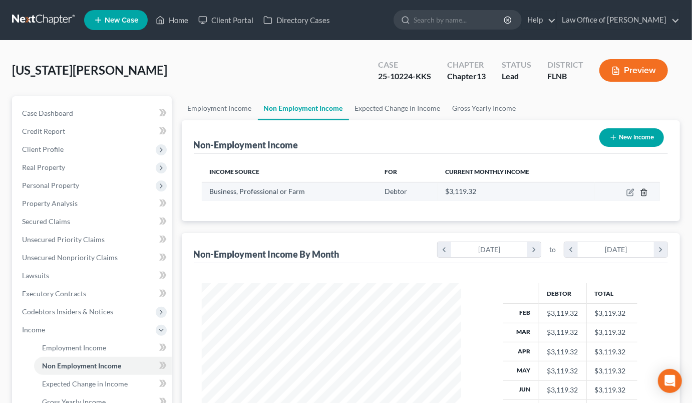
click at [646, 192] on icon "button" at bounding box center [644, 192] width 8 height 8
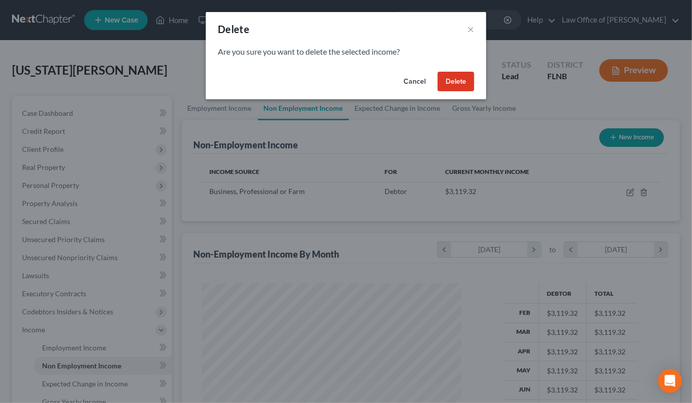
click at [446, 75] on button "Delete" at bounding box center [456, 82] width 37 height 20
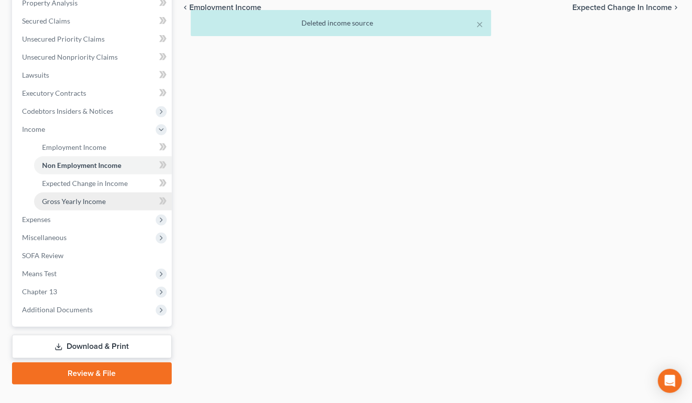
scroll to position [218, 0]
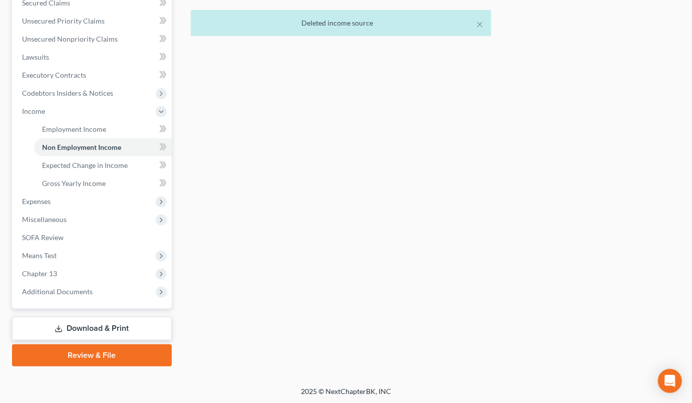
click at [103, 327] on link "Download & Print" at bounding box center [92, 328] width 160 height 24
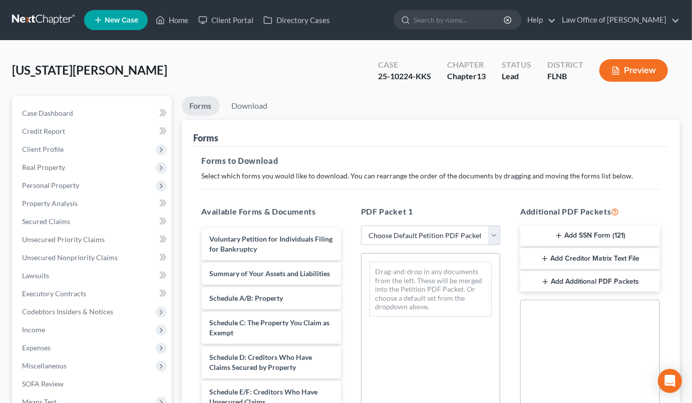
select select "10"
click option "All remaining schedules & statements" at bounding box center [0, 0] width 0 height 0
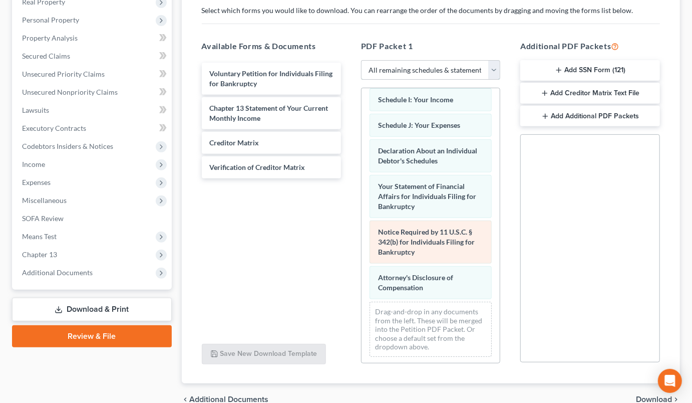
scroll to position [215, 0]
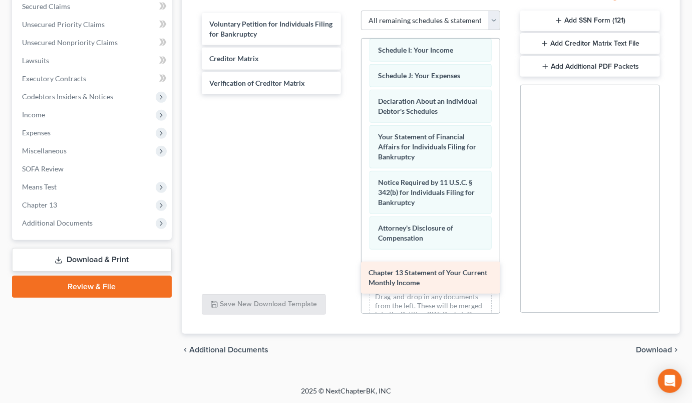
drag, startPoint x: 235, startPoint y: 57, endPoint x: 394, endPoint y: 272, distance: 267.8
click at [349, 94] on div "Chapter 13 Statement of Your Current Monthly Income Voluntary Petition for Indi…" at bounding box center [271, 53] width 155 height 81
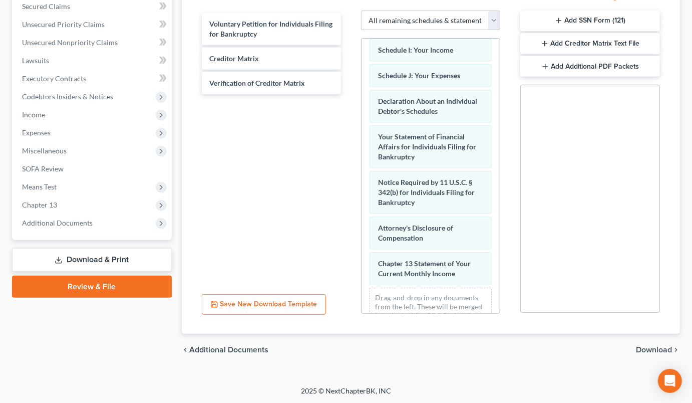
click at [650, 346] on span "Download" at bounding box center [654, 349] width 36 height 8
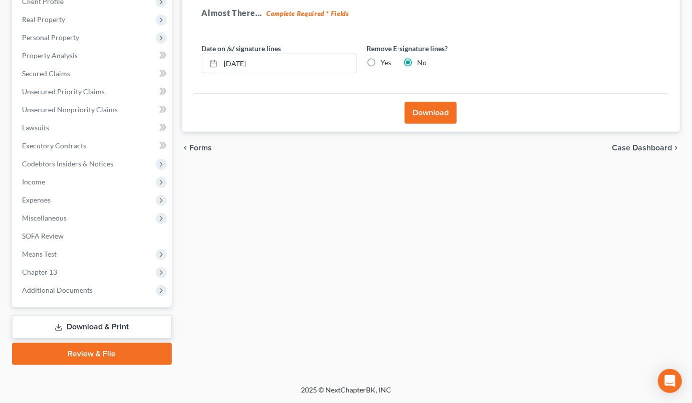
scroll to position [146, 0]
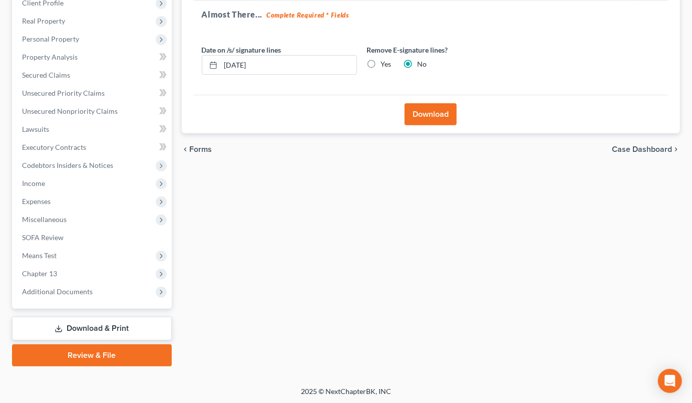
click at [381, 62] on label "Yes" at bounding box center [386, 64] width 11 height 10
click at [385, 62] on input "Yes" at bounding box center [388, 62] width 7 height 7
radio input "true"
radio input "false"
click at [424, 116] on button "Download" at bounding box center [431, 114] width 52 height 22
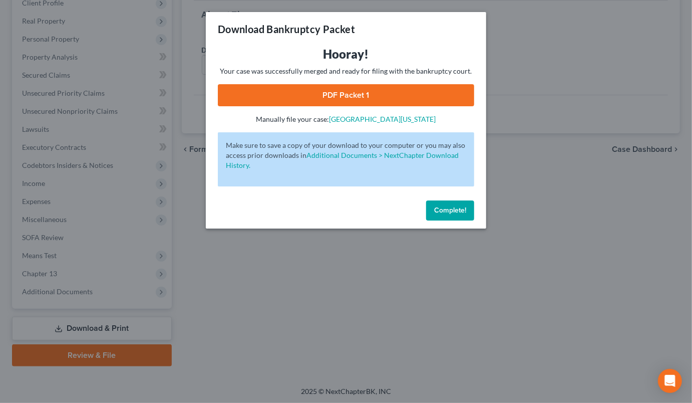
click at [355, 94] on link "PDF Packet 1" at bounding box center [346, 95] width 256 height 22
click at [448, 208] on span "Complete!" at bounding box center [450, 210] width 32 height 9
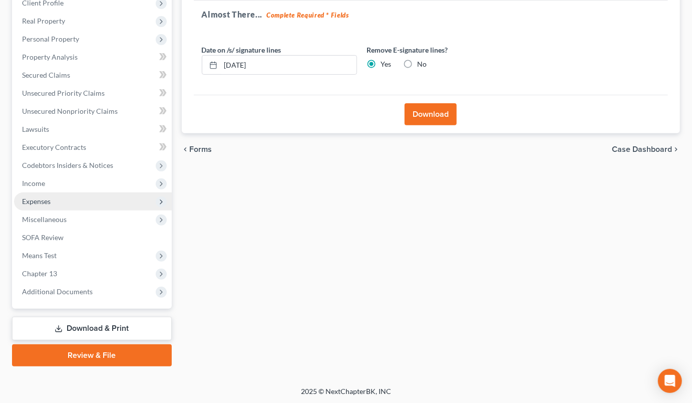
click at [83, 197] on span "Expenses" at bounding box center [93, 201] width 158 height 18
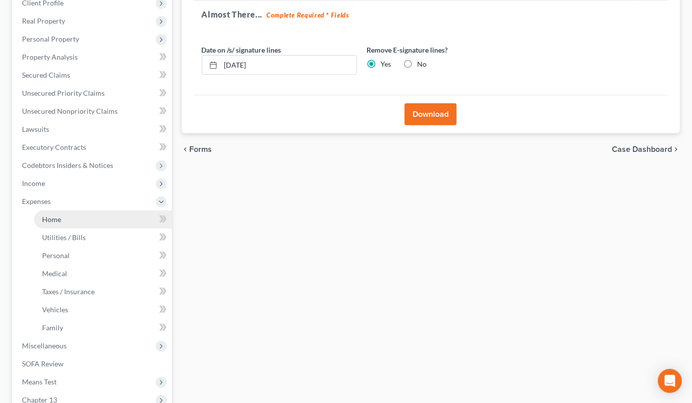
click at [81, 218] on link "Home" at bounding box center [103, 219] width 138 height 18
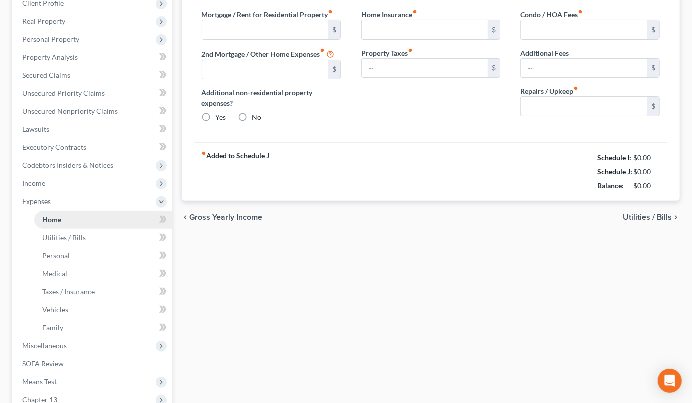
type input "1,848.90"
type input "0.00"
radio input "true"
type input "0.00"
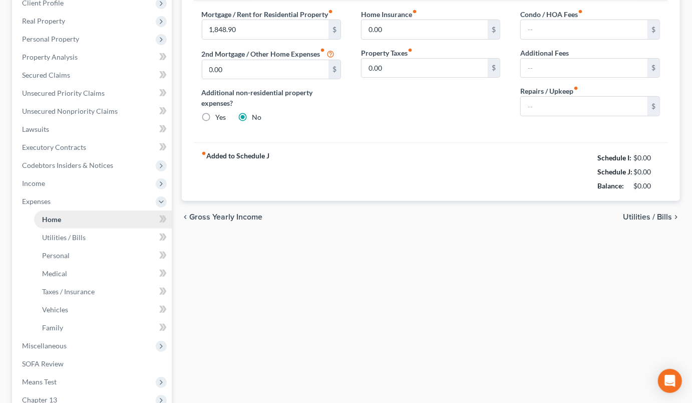
type input "0.00"
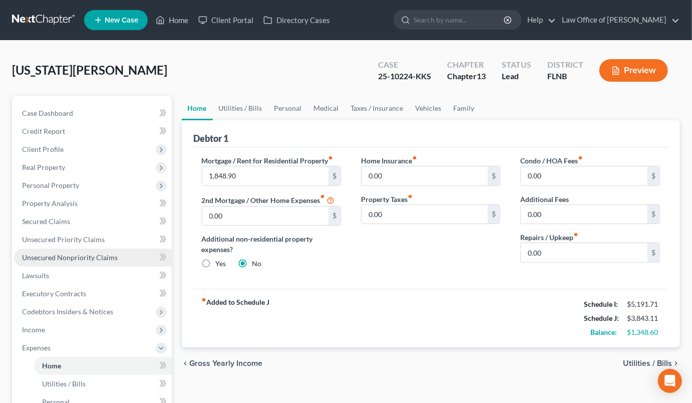
click at [87, 256] on span "Unsecured Nonpriority Claims" at bounding box center [70, 257] width 96 height 9
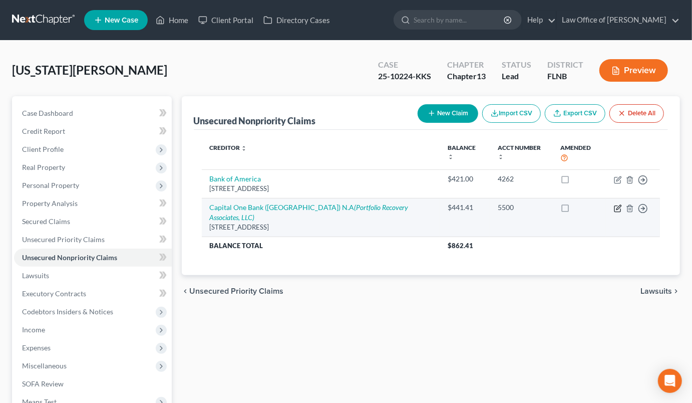
click at [617, 204] on icon "button" at bounding box center [618, 208] width 8 height 8
select select "46"
select select "2"
select select "0"
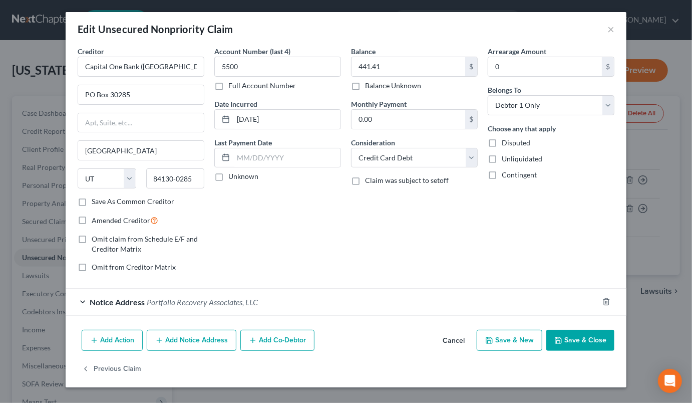
click at [521, 145] on span "Disputed" at bounding box center [516, 142] width 29 height 9
click at [512, 144] on input "Disputed" at bounding box center [509, 141] width 7 height 7
checkbox input "true"
click at [566, 333] on button "Save & Close" at bounding box center [580, 339] width 68 height 21
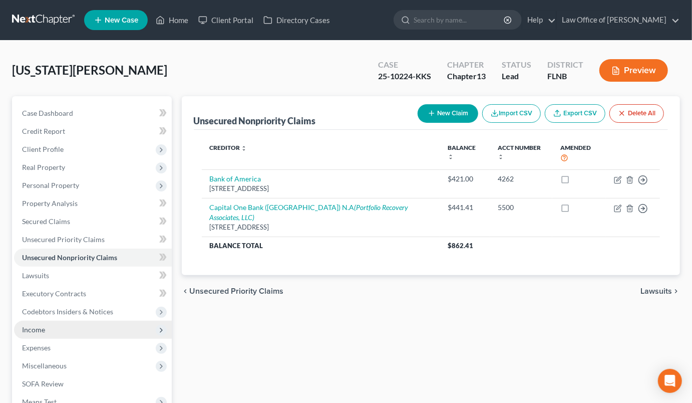
click at [68, 331] on span "Income" at bounding box center [93, 329] width 158 height 18
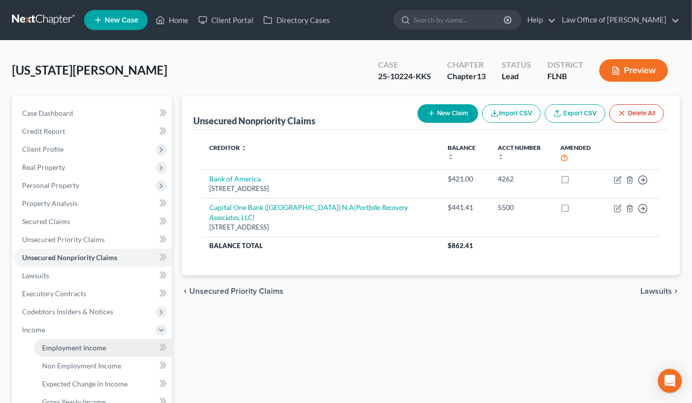
click at [71, 346] on span "Employment Income" at bounding box center [74, 347] width 64 height 9
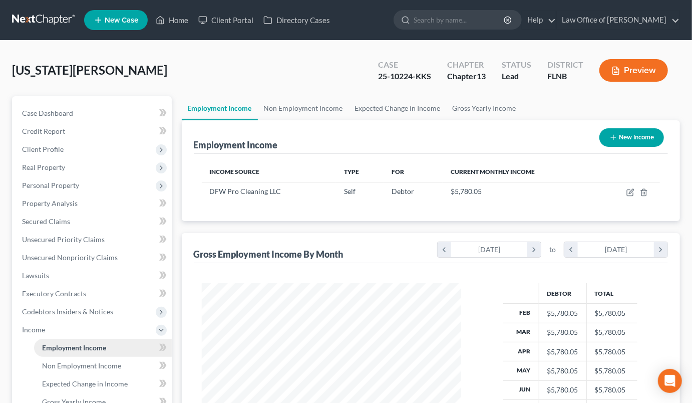
scroll to position [179, 279]
click at [627, 190] on icon "button" at bounding box center [630, 193] width 6 height 6
select select "1"
select select "9"
select select "0"
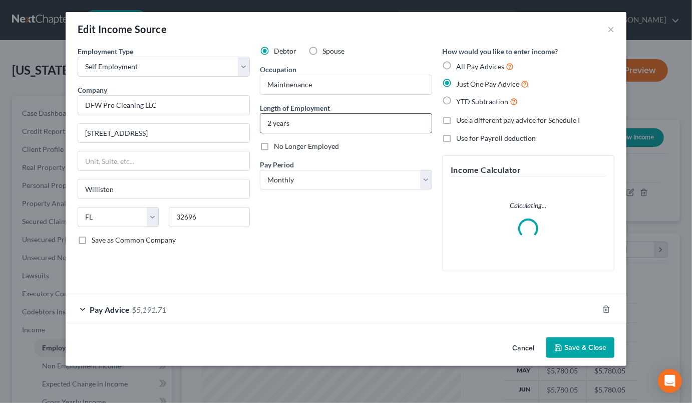
click at [270, 121] on input "2 years" at bounding box center [345, 123] width 171 height 19
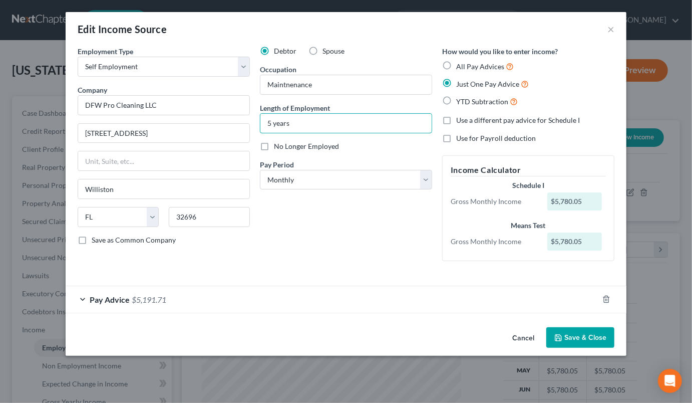
type input "5 years"
click at [595, 340] on button "Save & Close" at bounding box center [580, 337] width 68 height 21
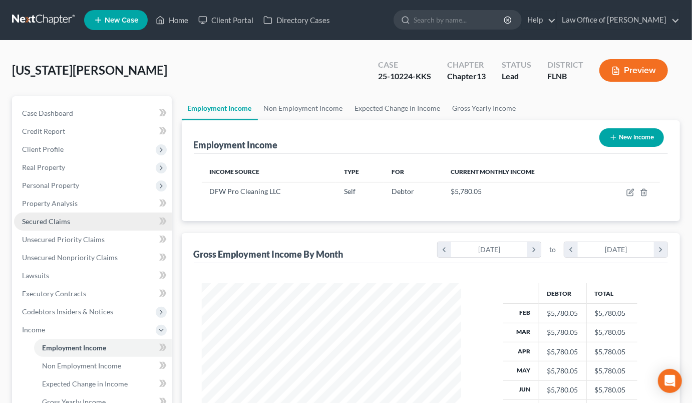
scroll to position [165, 0]
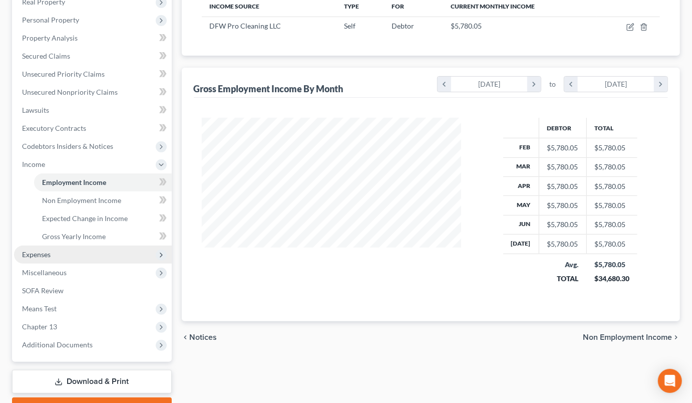
click at [88, 256] on span "Expenses" at bounding box center [93, 254] width 158 height 18
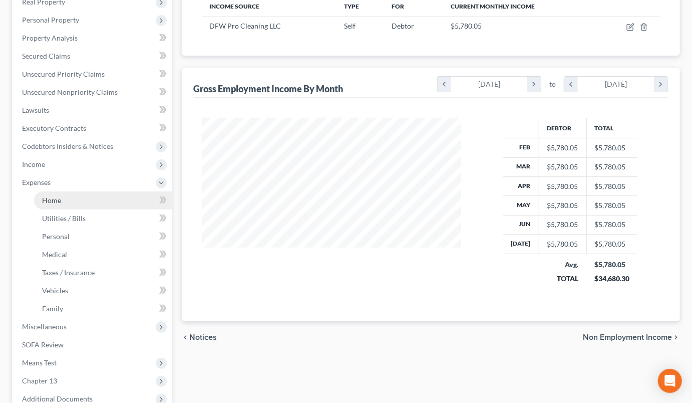
click at [91, 201] on link "Home" at bounding box center [103, 200] width 138 height 18
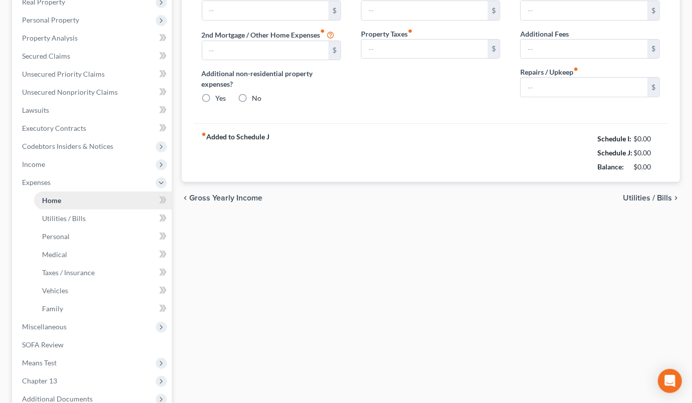
type input "1,848.90"
type input "0.00"
radio input "true"
type input "0.00"
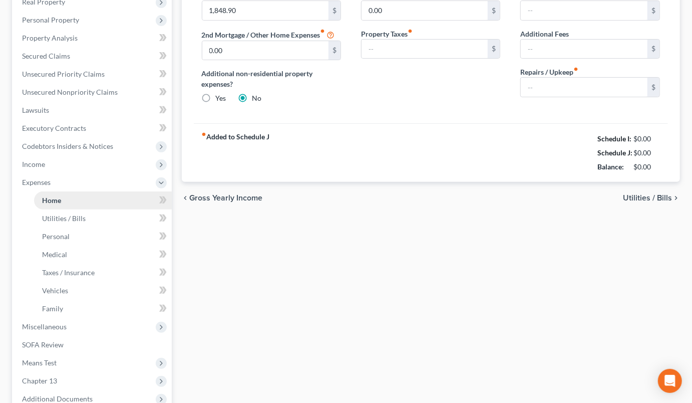
type input "0.00"
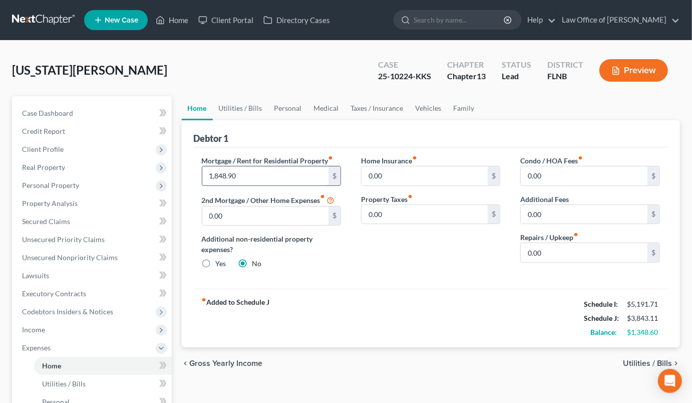
drag, startPoint x: 205, startPoint y: 175, endPoint x: 244, endPoint y: 178, distance: 39.2
click at [244, 178] on input "1,848.90" at bounding box center [265, 175] width 127 height 19
click at [461, 272] on div "Home Insurance fiber_manual_record 0.00 $ Property Taxes fiber_manual_record 0.…" at bounding box center [430, 216] width 159 height 122
drag, startPoint x: 524, startPoint y: 249, endPoint x: 544, endPoint y: 248, distance: 20.0
click at [544, 248] on input "0.00" at bounding box center [584, 252] width 127 height 19
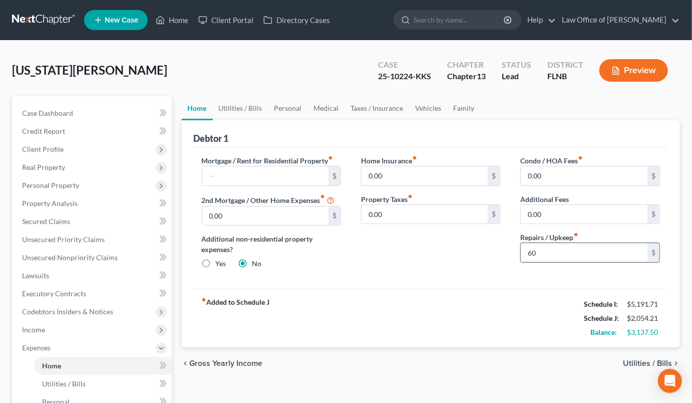
drag, startPoint x: 530, startPoint y: 256, endPoint x: 546, endPoint y: 255, distance: 16.6
click at [546, 255] on input "60" at bounding box center [584, 252] width 127 height 19
type input "65"
click at [633, 362] on span "Utilities / Bills" at bounding box center [647, 363] width 49 height 8
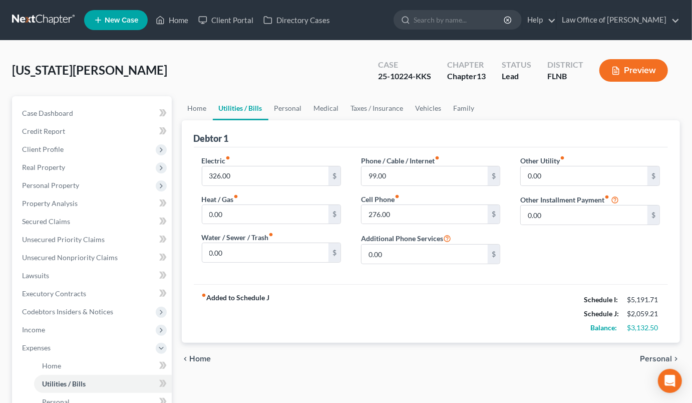
click at [646, 357] on span "Personal" at bounding box center [656, 359] width 32 height 8
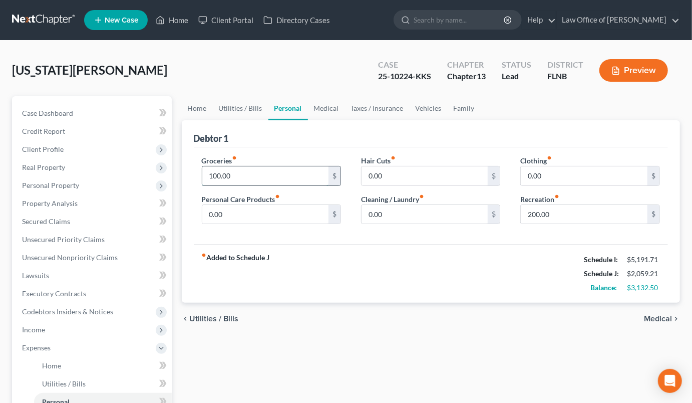
drag, startPoint x: 207, startPoint y: 174, endPoint x: 257, endPoint y: 179, distance: 50.9
click at [257, 179] on input "100.00" at bounding box center [265, 175] width 127 height 19
type input "102.50"
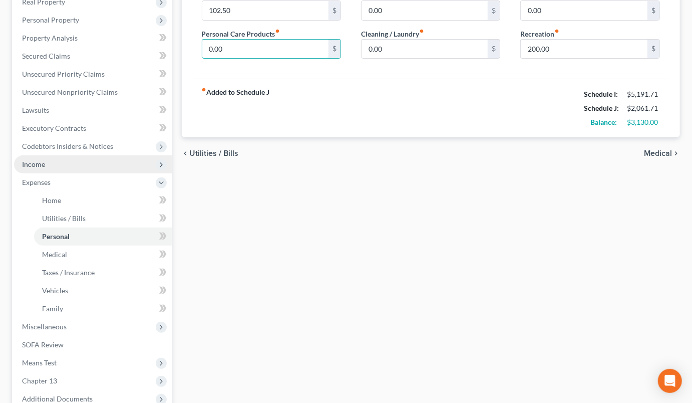
scroll to position [272, 0]
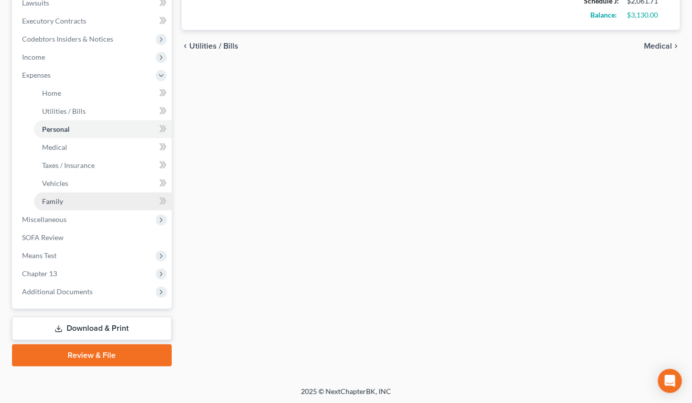
click at [70, 204] on link "Family" at bounding box center [103, 201] width 138 height 18
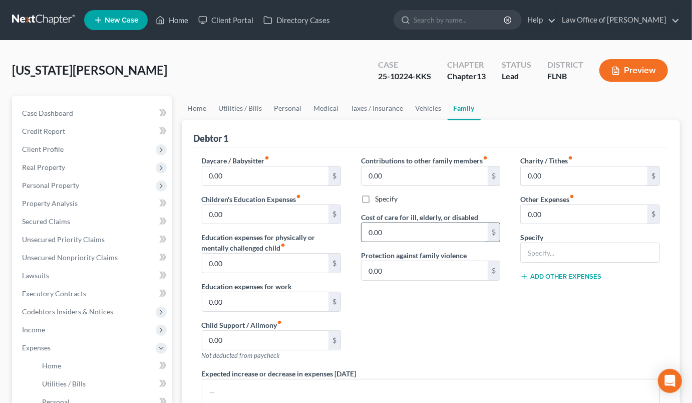
scroll to position [220, 0]
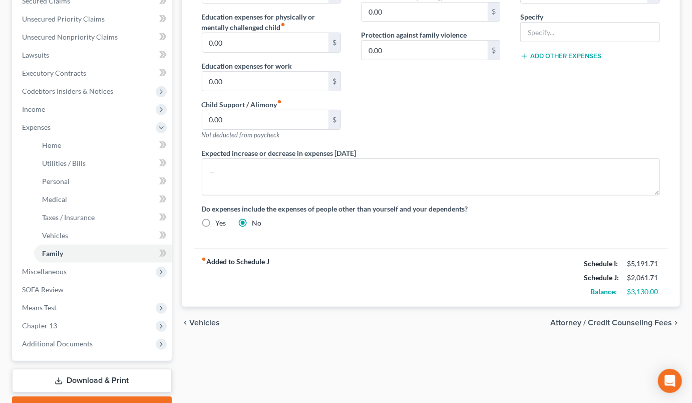
click at [580, 322] on span "Attorney / Credit Counseling Fees" at bounding box center [611, 322] width 122 height 8
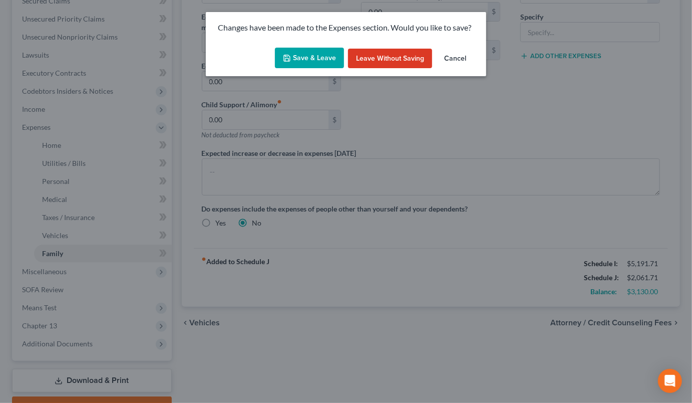
click at [287, 56] on icon "button" at bounding box center [287, 58] width 8 height 8
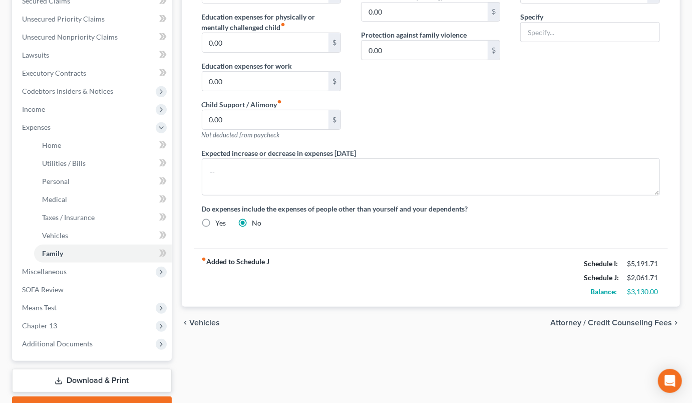
select select "6"
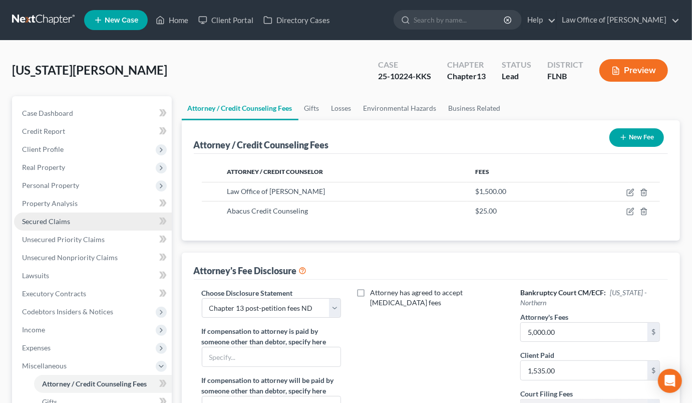
scroll to position [236, 0]
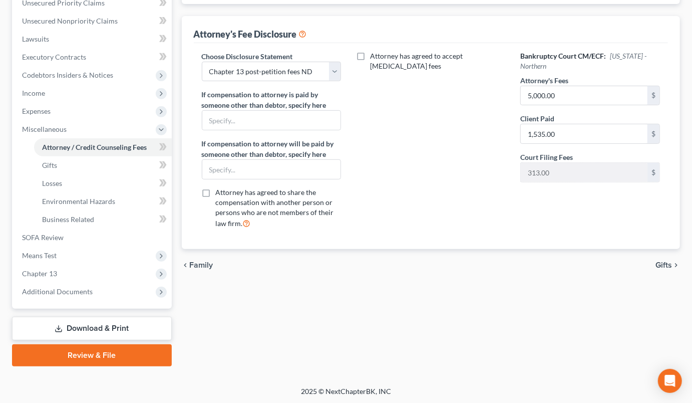
click at [130, 328] on link "Download & Print" at bounding box center [92, 328] width 160 height 24
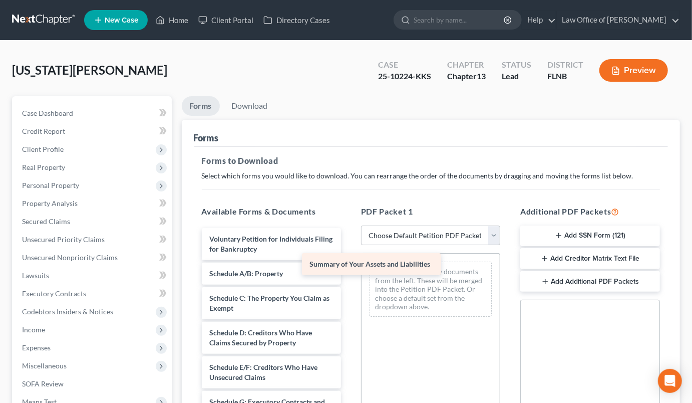
drag, startPoint x: 270, startPoint y: 271, endPoint x: 392, endPoint y: 258, distance: 121.8
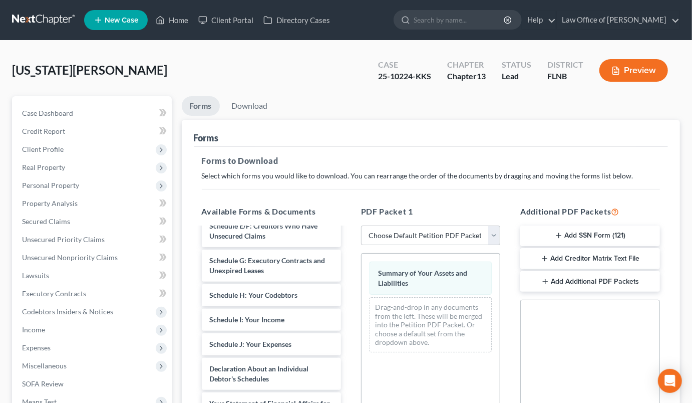
scroll to position [149, 0]
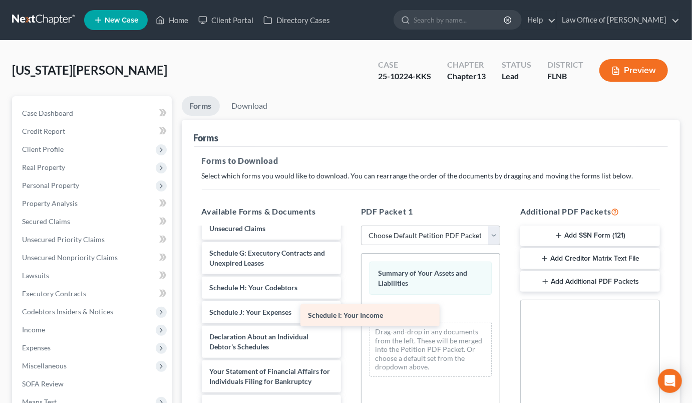
drag, startPoint x: 279, startPoint y: 315, endPoint x: 419, endPoint y: 302, distance: 140.3
click at [349, 302] on div "Schedule I: Your Income Voluntary Petition for Individuals Filing for Bankruptc…" at bounding box center [271, 307] width 155 height 456
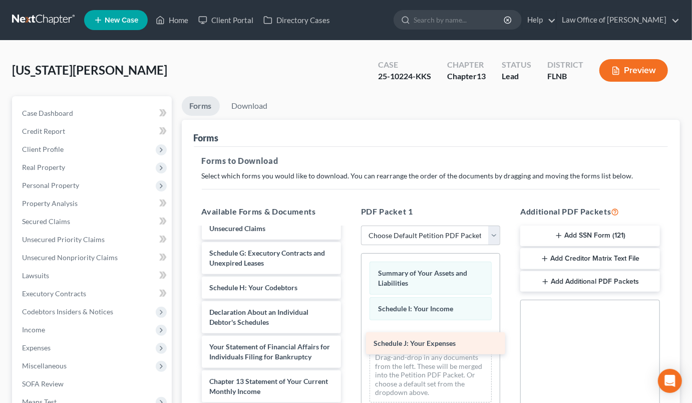
drag, startPoint x: 274, startPoint y: 308, endPoint x: 438, endPoint y: 340, distance: 167.3
click at [349, 340] on div "Schedule J: Your Expenses Voluntary Petition for Individuals Filing for Bankrup…" at bounding box center [271, 294] width 155 height 431
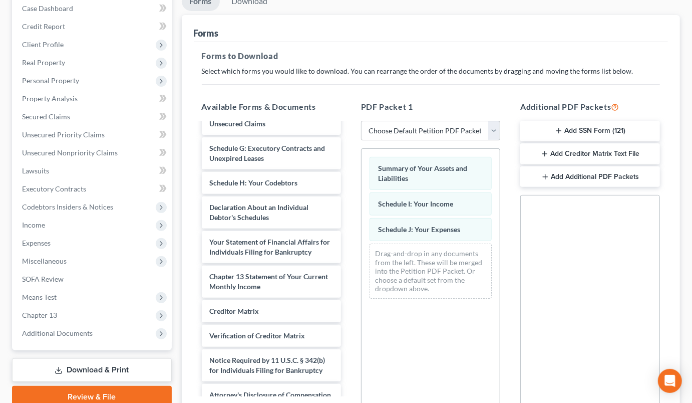
scroll to position [215, 0]
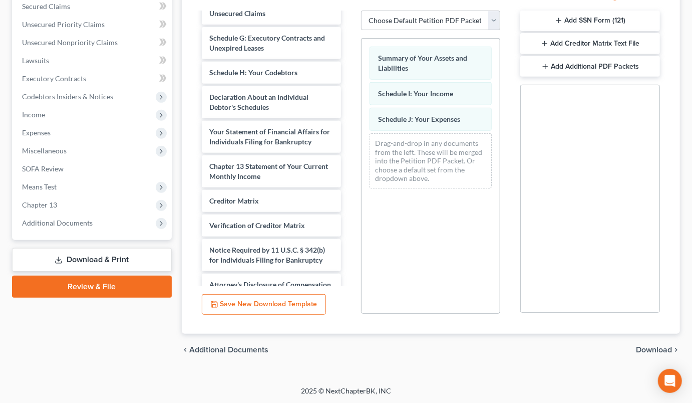
click at [643, 349] on span "Download" at bounding box center [654, 349] width 36 height 8
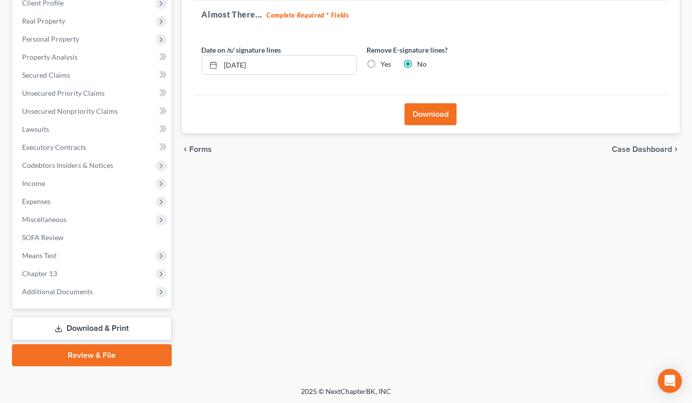
click at [422, 111] on button "Download" at bounding box center [431, 114] width 52 height 22
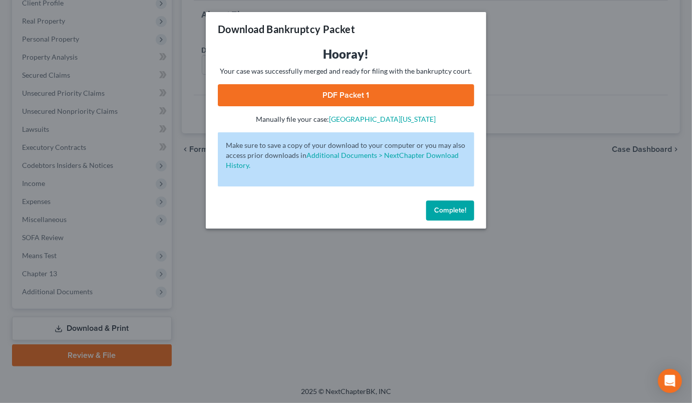
click at [423, 102] on link "PDF Packet 1" at bounding box center [346, 95] width 256 height 22
click at [453, 212] on span "Complete!" at bounding box center [450, 210] width 32 height 9
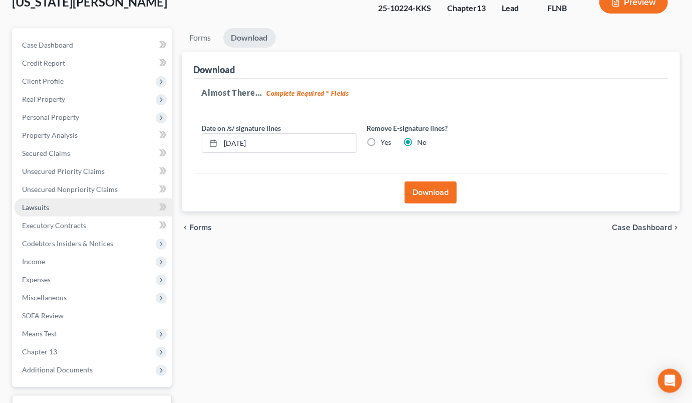
scroll to position [0, 0]
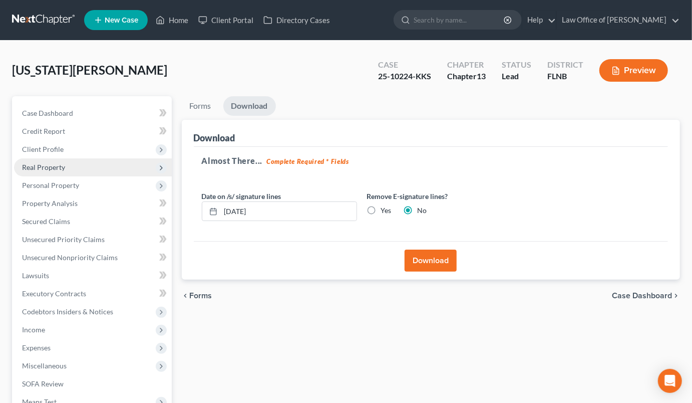
click at [39, 166] on span "Real Property" at bounding box center [43, 167] width 43 height 9
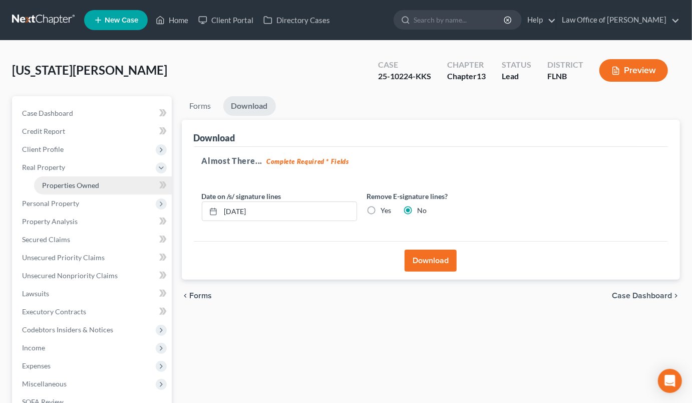
click at [84, 187] on span "Properties Owned" at bounding box center [70, 185] width 57 height 9
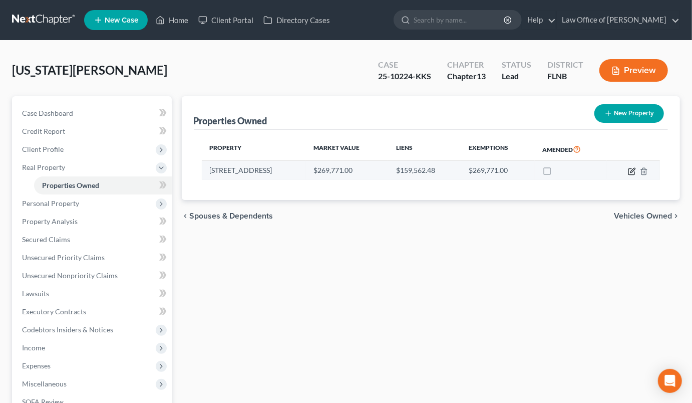
click at [631, 171] on icon "button" at bounding box center [632, 171] width 8 height 8
select select "9"
select select "0"
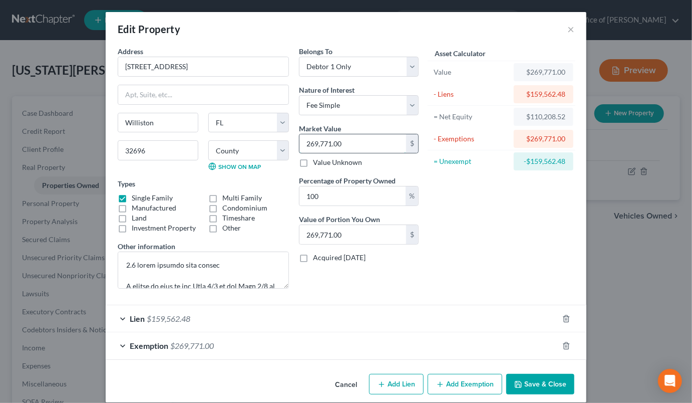
drag, startPoint x: 368, startPoint y: 149, endPoint x: 363, endPoint y: 144, distance: 6.7
click at [363, 144] on input "269,771.00" at bounding box center [352, 143] width 107 height 19
type input "3"
type input "3.00"
type input "33"
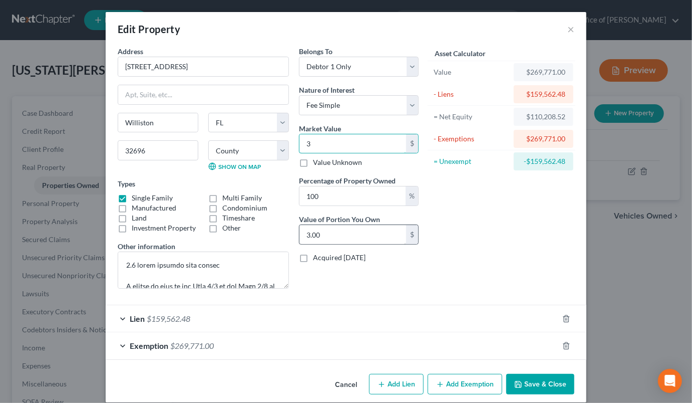
type input "33.00"
type input "330"
type input "330.00"
type input "3300"
type input "3,300.00"
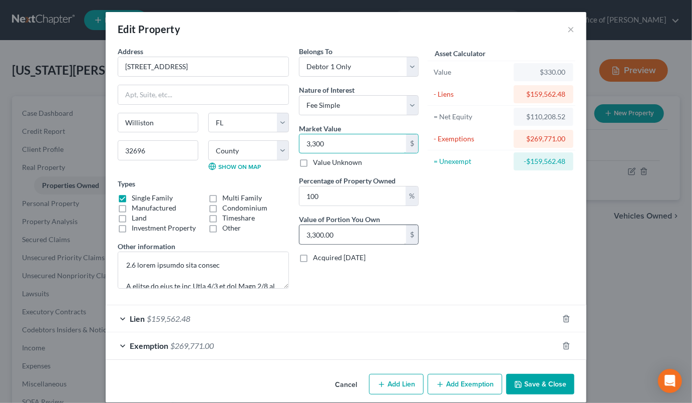
type input "3,3000"
type input "33,000.00"
type input "33,0000"
type input "330,000.00"
type input "330,000"
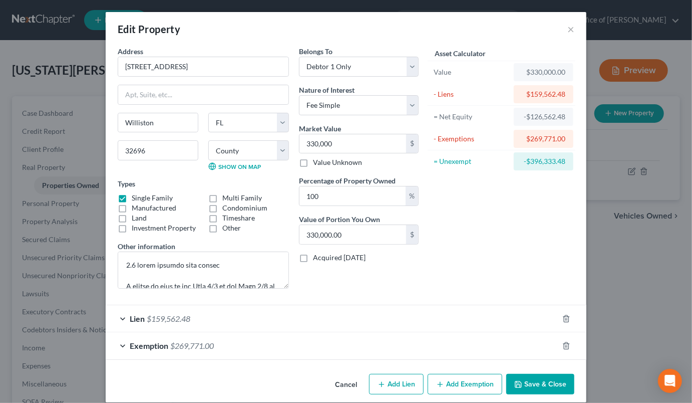
click at [572, 209] on div "Asset Calculator Value $330,000.00 - Liens $159,562.48 = Net Equity -$126,562.4…" at bounding box center [502, 171] width 156 height 250
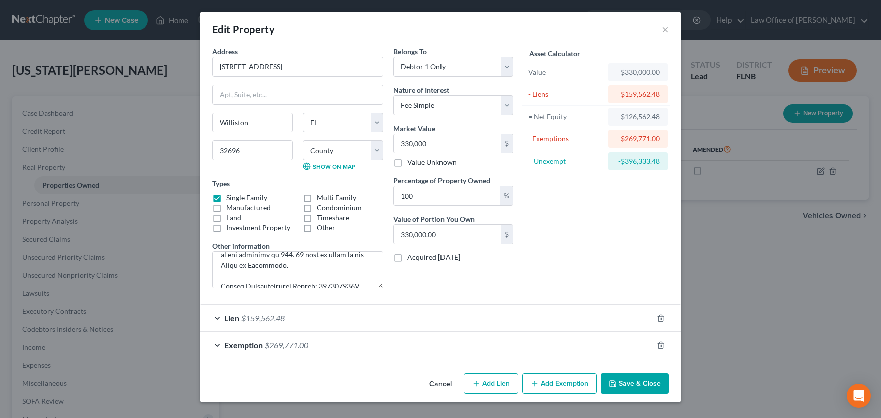
click at [648, 384] on button "Save & Close" at bounding box center [635, 384] width 68 height 21
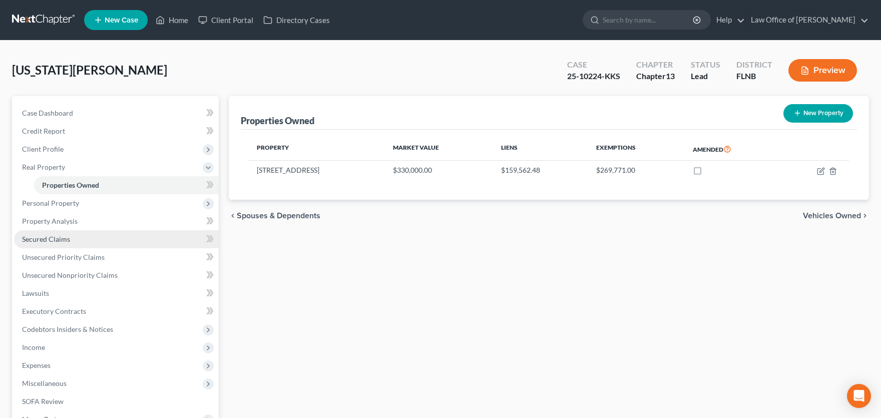
click at [102, 240] on link "Secured Claims" at bounding box center [116, 239] width 205 height 18
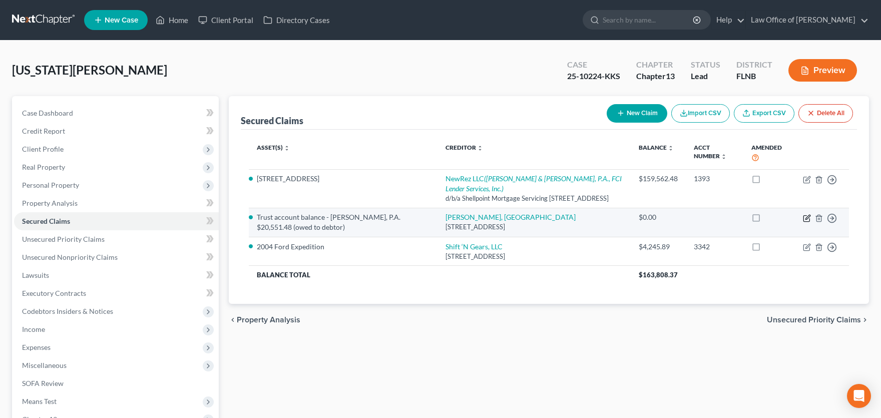
click at [691, 221] on icon "button" at bounding box center [807, 218] width 6 height 6
select select "9"
select select "0"
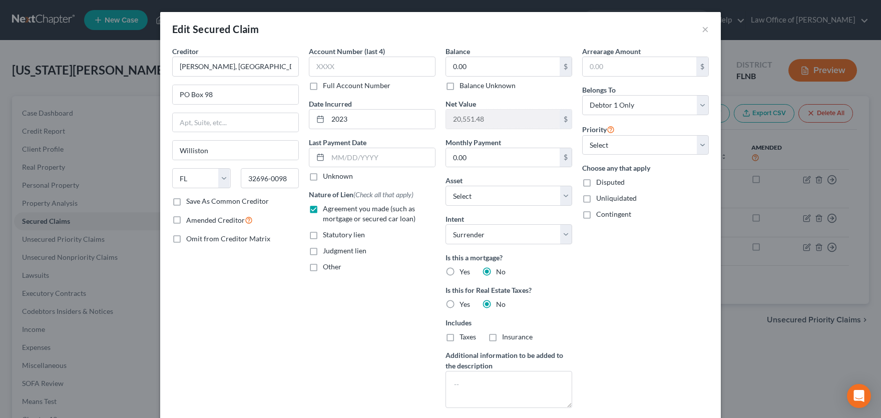
click at [460, 87] on label "Balance Unknown" at bounding box center [488, 86] width 56 height 10
click at [464, 87] on input "Balance Unknown" at bounding box center [467, 84] width 7 height 7
checkbox input "true"
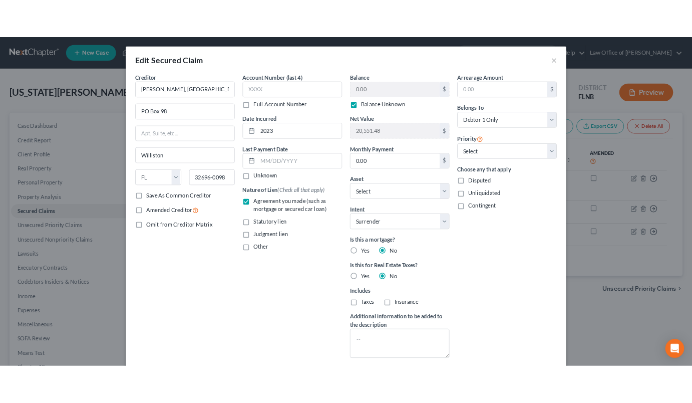
scroll to position [89, 0]
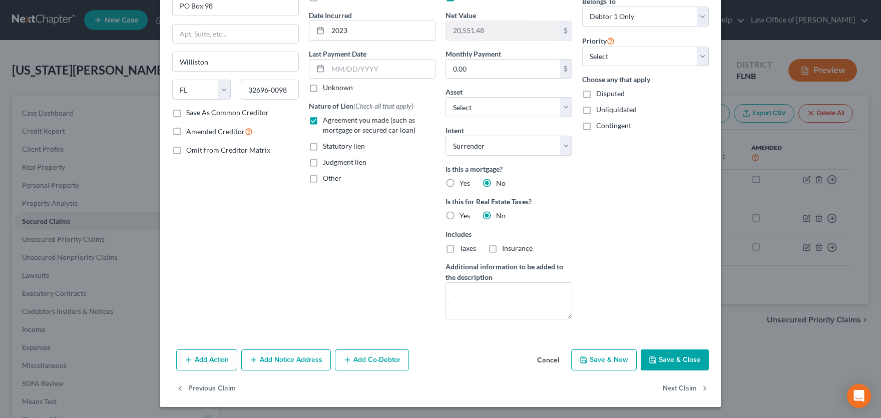
click at [659, 361] on button "Save & Close" at bounding box center [675, 359] width 68 height 21
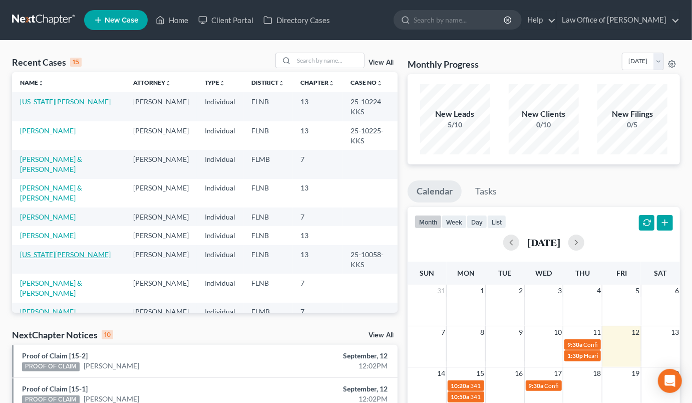
click at [58, 258] on link "[US_STATE][PERSON_NAME]" at bounding box center [65, 254] width 91 height 9
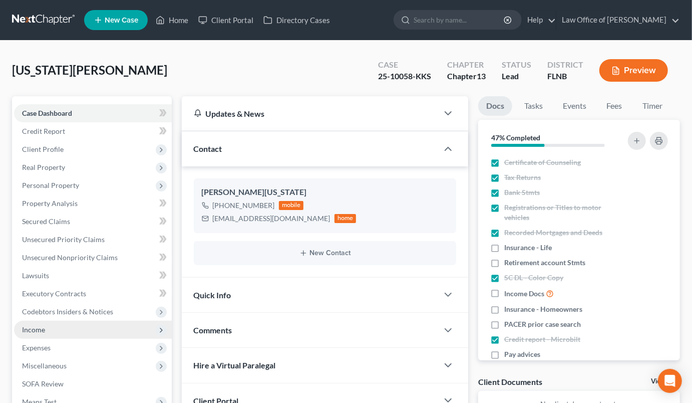
scroll to position [198, 0]
click at [37, 322] on span "Income" at bounding box center [93, 329] width 158 height 18
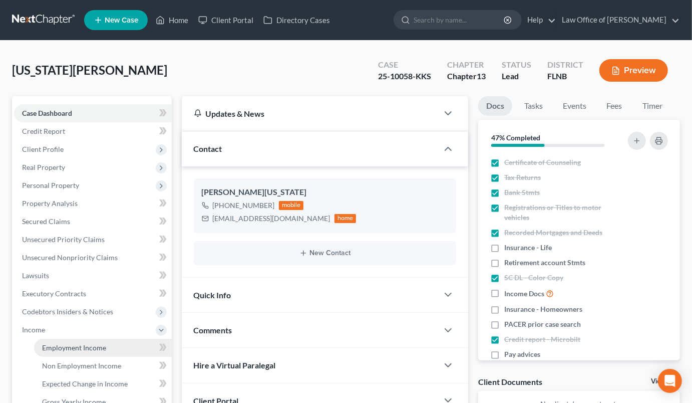
click at [76, 345] on span "Employment Income" at bounding box center [74, 347] width 64 height 9
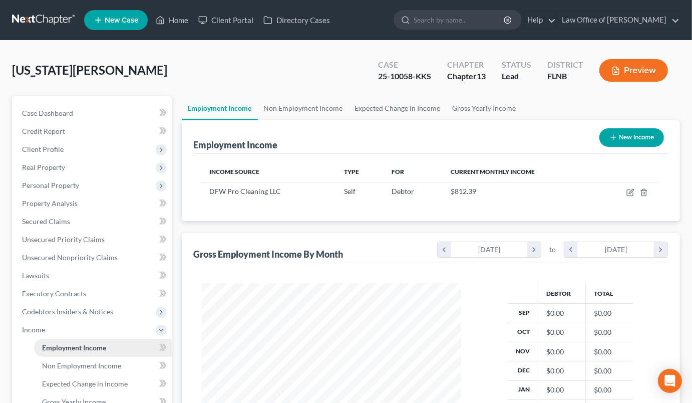
scroll to position [179, 279]
click at [631, 192] on icon "button" at bounding box center [631, 191] width 5 height 5
select select "1"
select select "9"
select select "0"
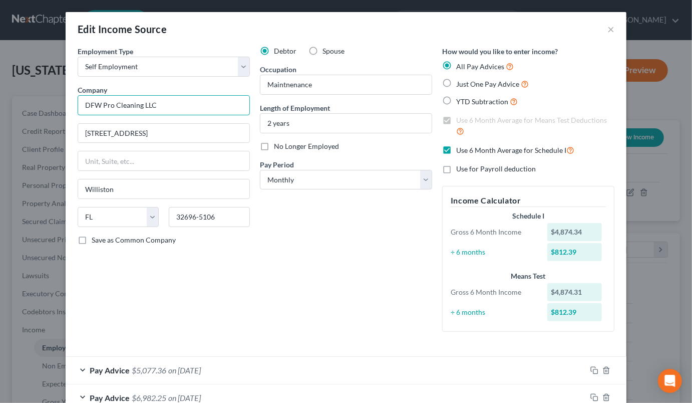
drag, startPoint x: 83, startPoint y: 107, endPoint x: 155, endPoint y: 104, distance: 72.7
click at [155, 104] on input "DFW Pro Cleaning LLC" at bounding box center [164, 105] width 172 height 20
drag, startPoint x: 155, startPoint y: 104, endPoint x: 85, endPoint y: 104, distance: 70.1
click at [85, 104] on input "DFW Pro Cleaning LLC" at bounding box center [164, 105] width 172 height 20
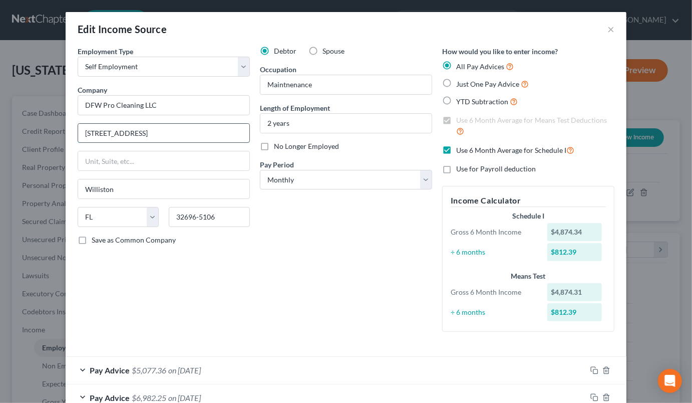
drag, startPoint x: 84, startPoint y: 135, endPoint x: 160, endPoint y: 135, distance: 76.1
click at [160, 135] on input "[STREET_ADDRESS]" at bounding box center [163, 133] width 171 height 19
drag, startPoint x: 267, startPoint y: 85, endPoint x: 319, endPoint y: 84, distance: 51.6
click at [319, 84] on input "Maintnenance" at bounding box center [345, 84] width 171 height 19
select select "1"
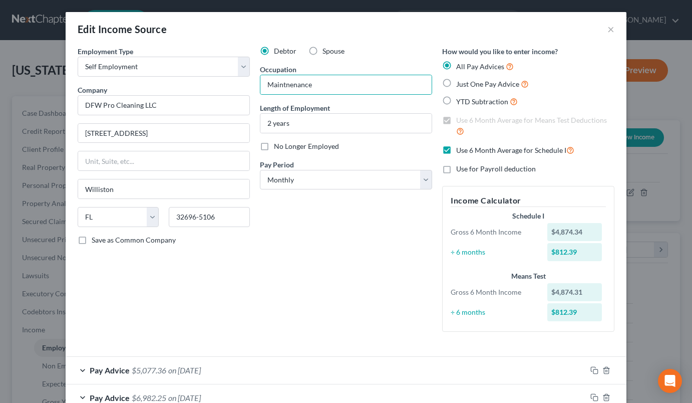
select select "9"
select select "0"
